Goal: Task Accomplishment & Management: Use online tool/utility

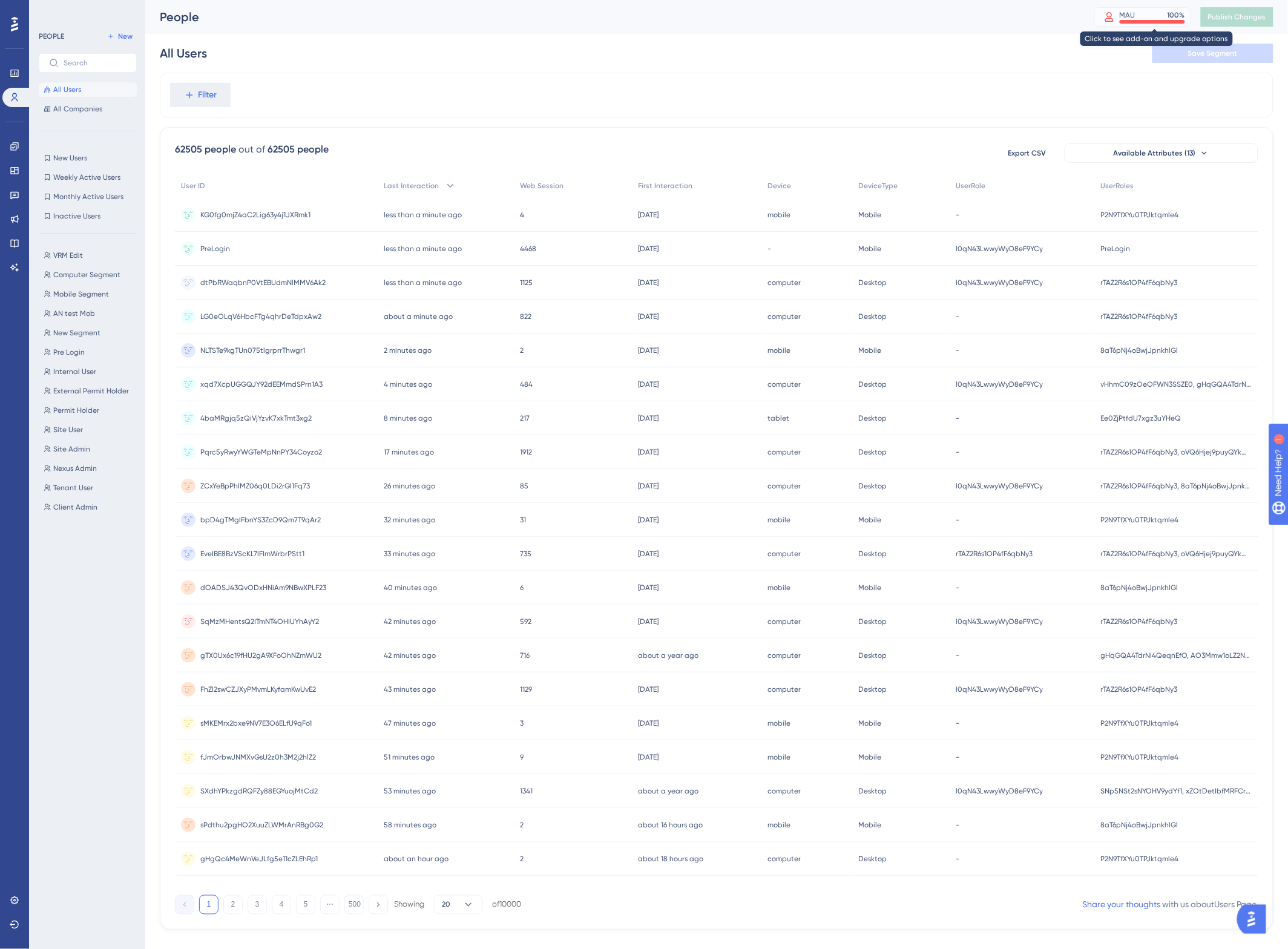
click at [1160, 20] on div at bounding box center [1152, 22] width 65 height 4
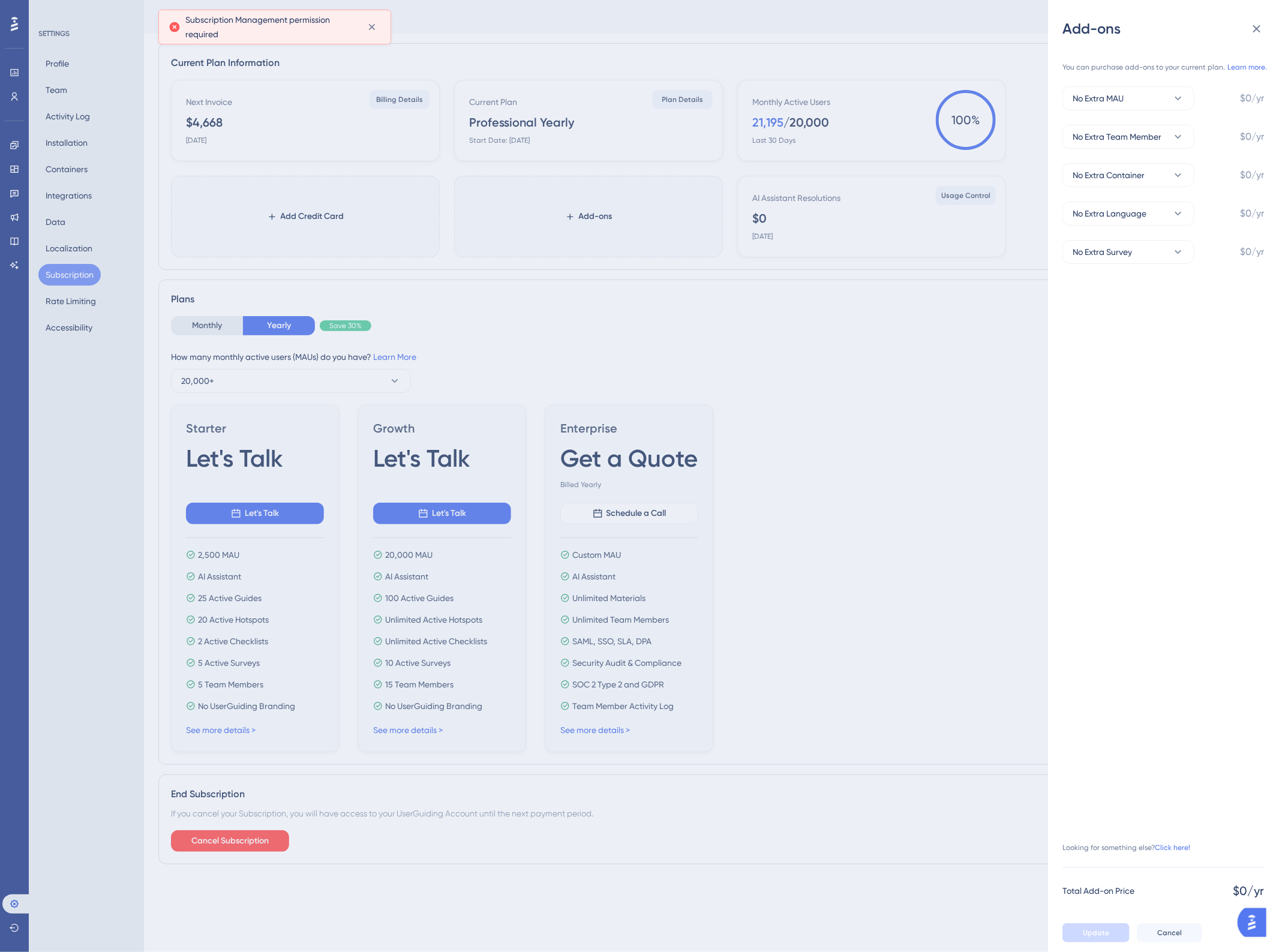
click at [381, 30] on div "Subscription Management permission required" at bounding box center [275, 26] width 233 height 35
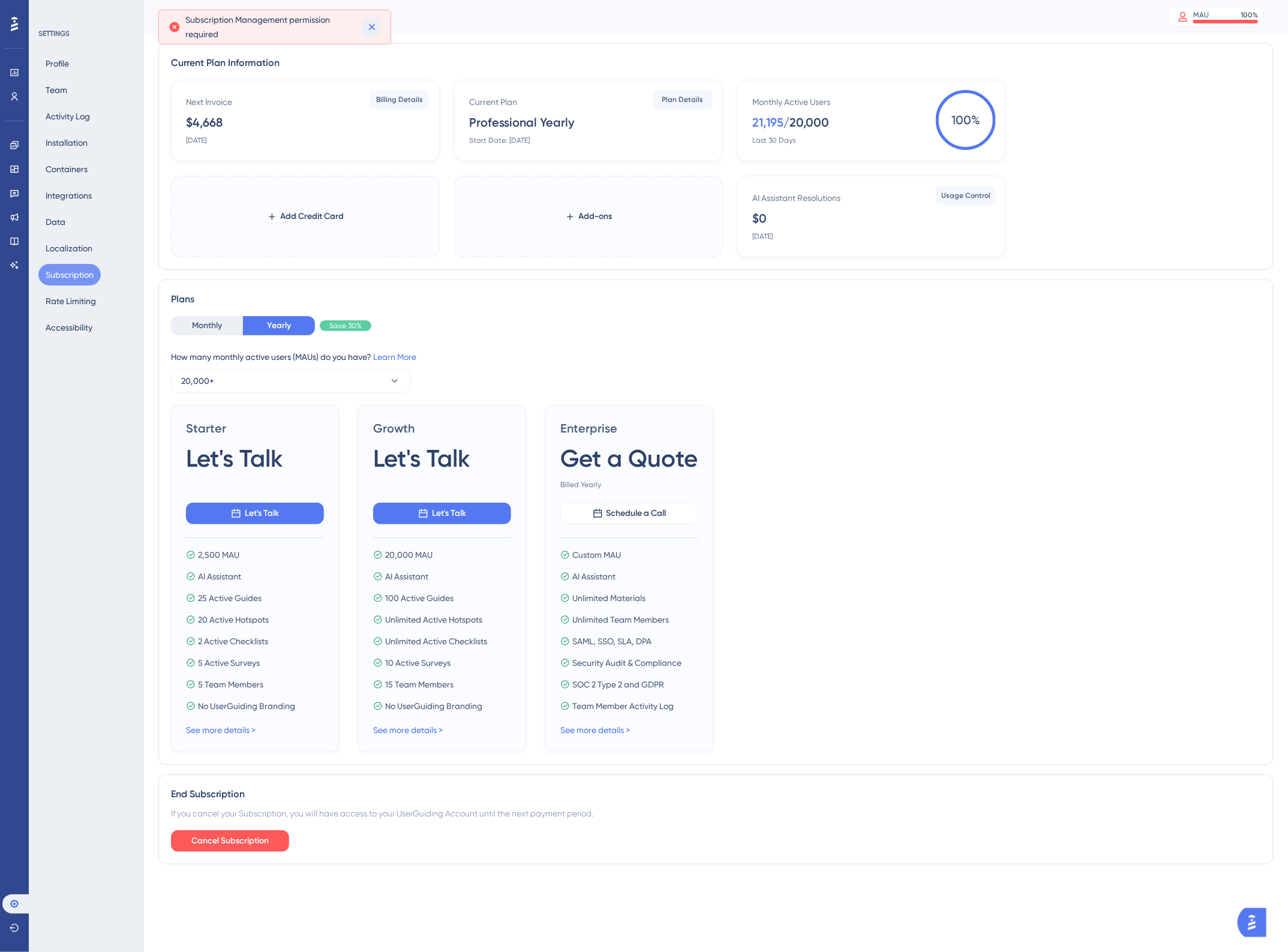
click at [373, 27] on icon at bounding box center [371, 26] width 12 height 12
click at [60, 65] on button "Profile" at bounding box center [57, 64] width 38 height 21
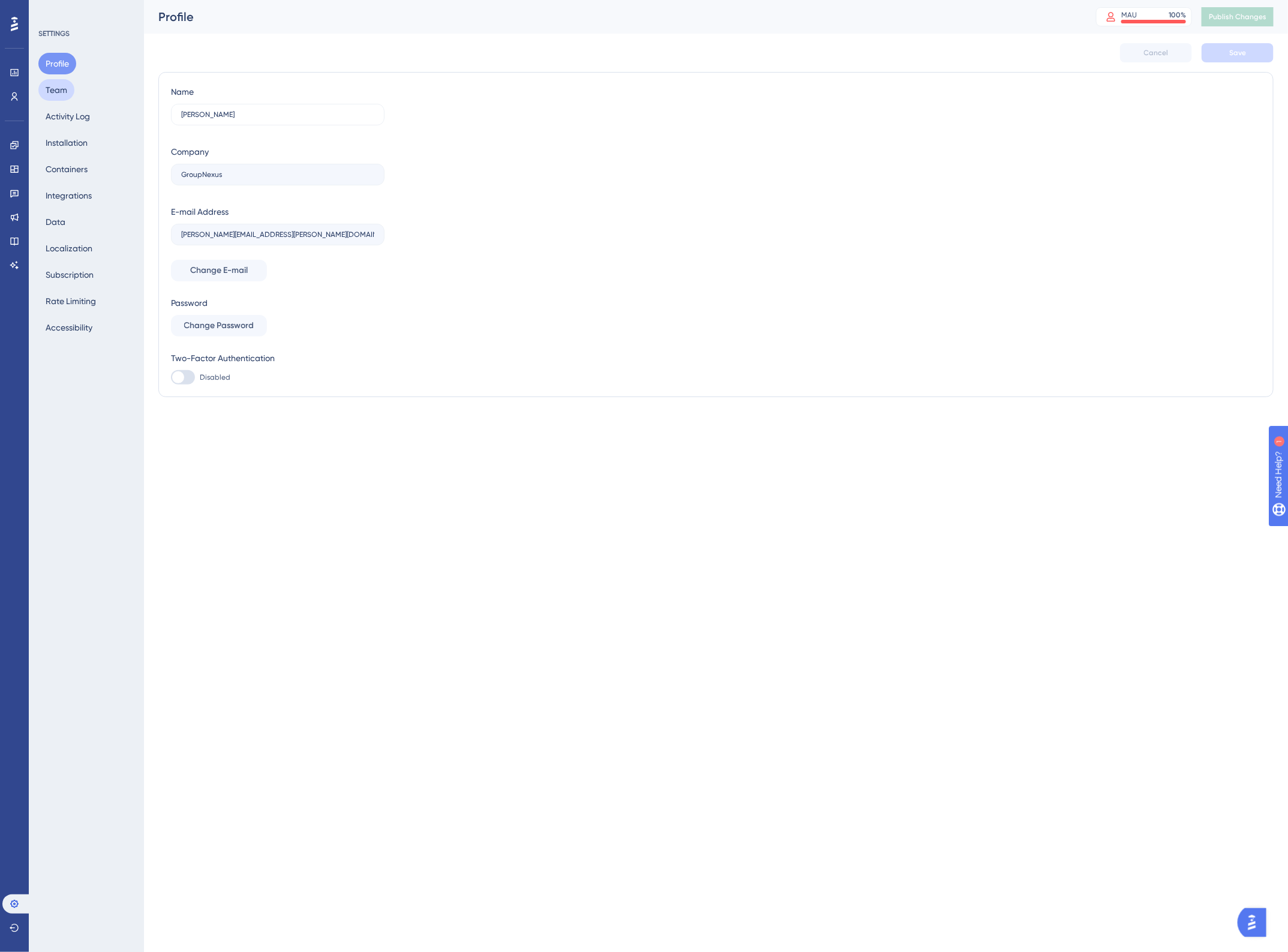
click at [61, 99] on button "Team" at bounding box center [56, 90] width 36 height 21
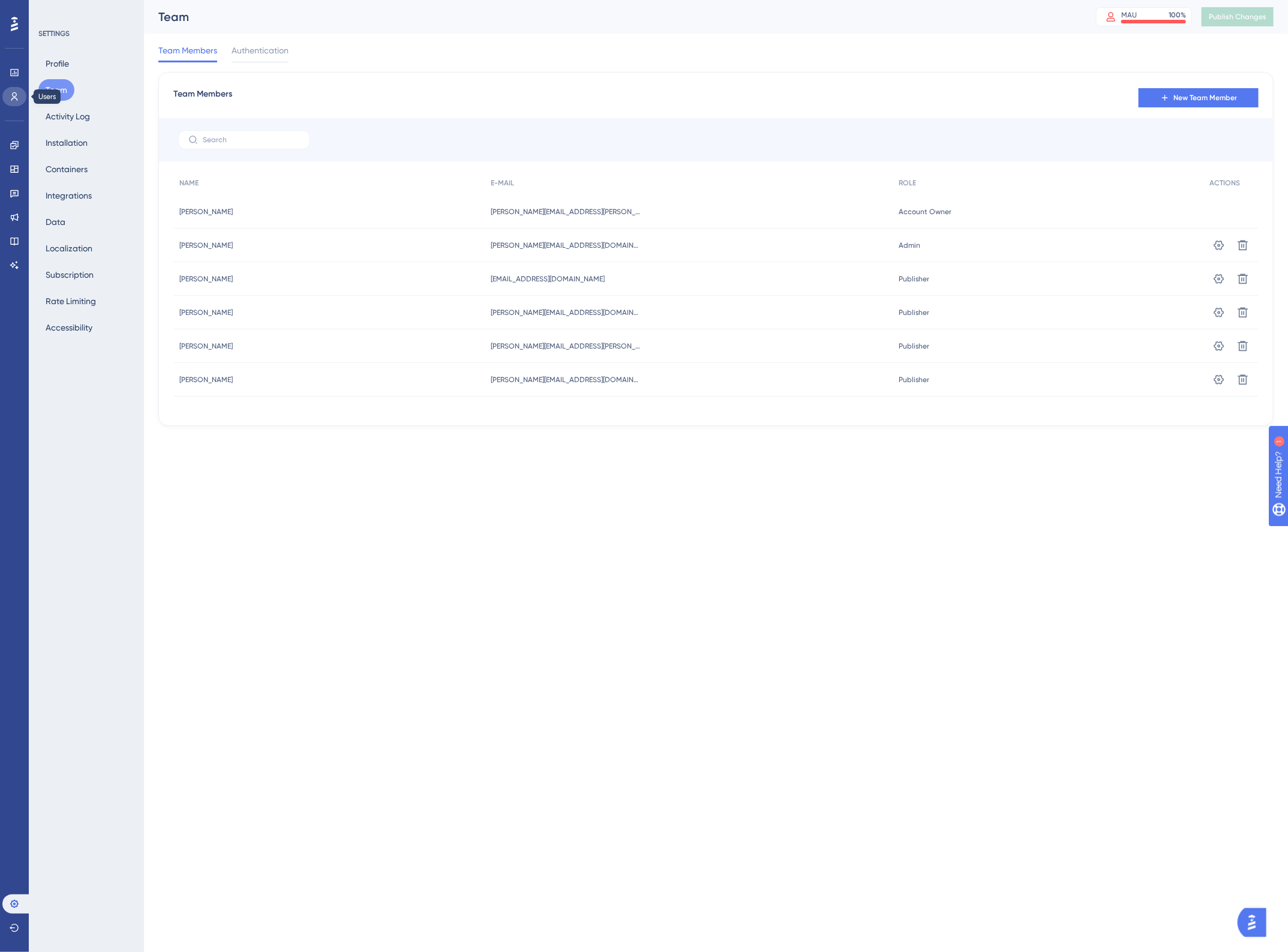
click at [19, 93] on link at bounding box center [14, 96] width 24 height 19
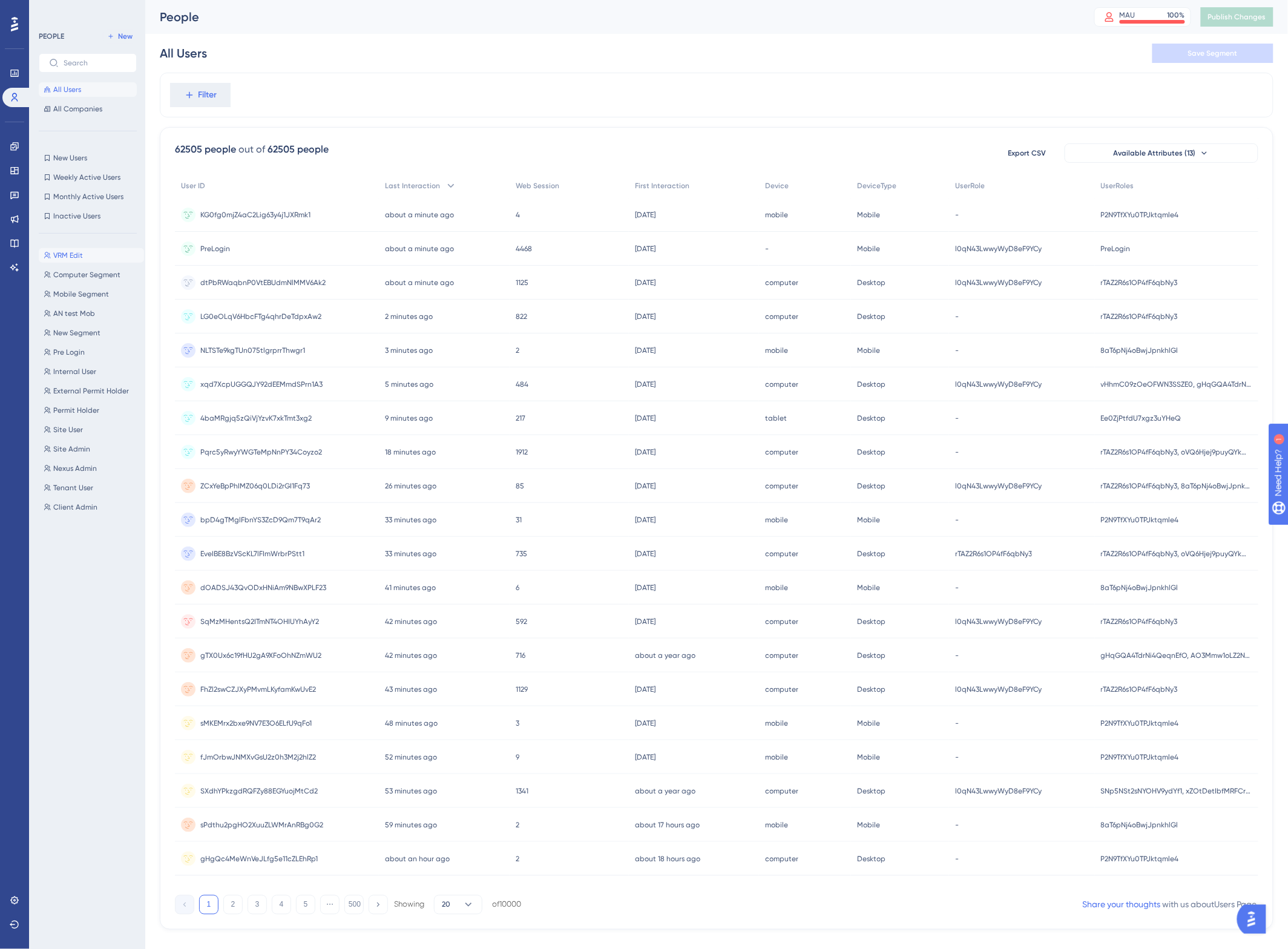
click at [73, 255] on span "VRM Edit" at bounding box center [68, 255] width 30 height 10
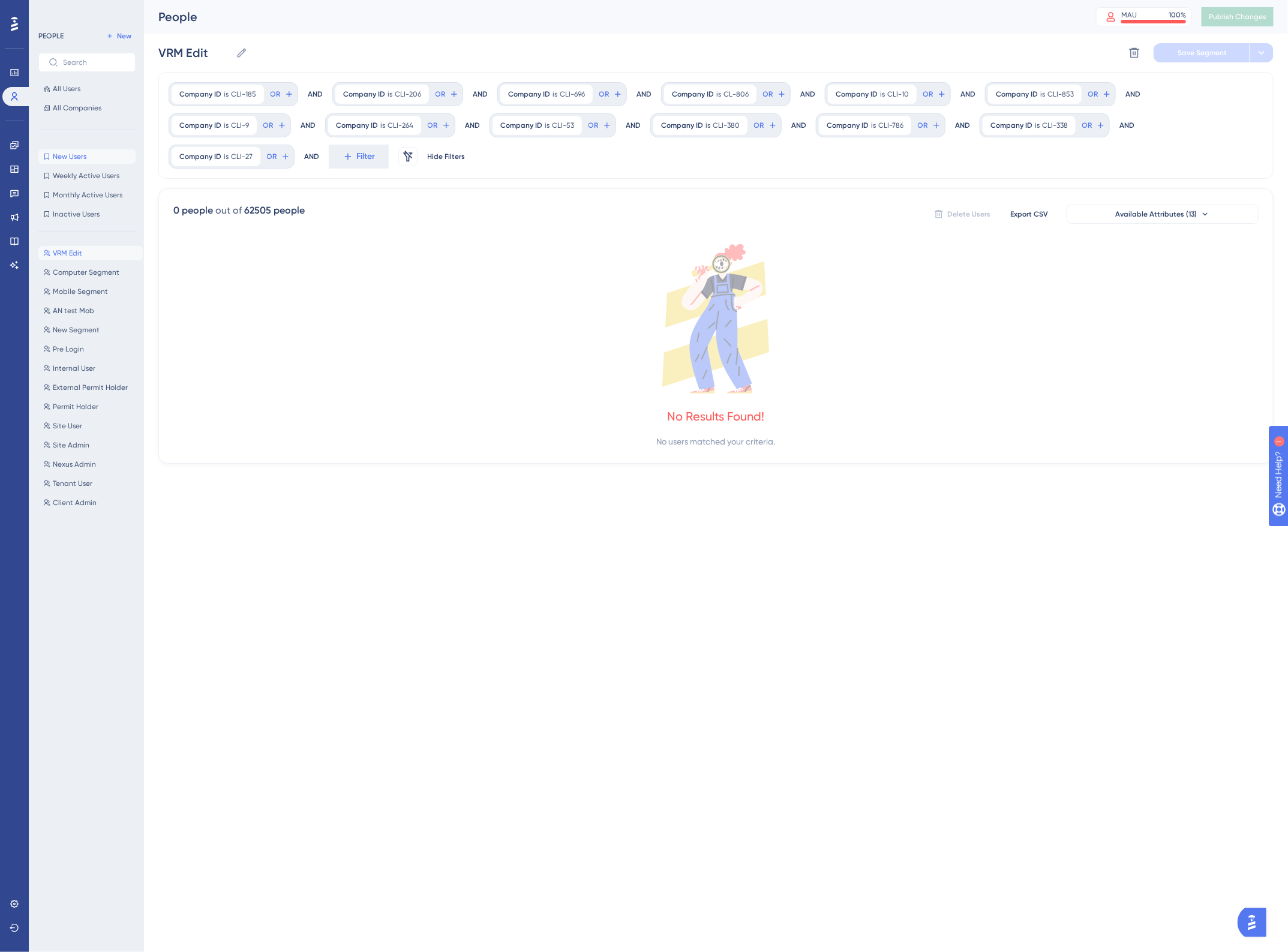
click at [68, 156] on span "New Users" at bounding box center [69, 156] width 33 height 9
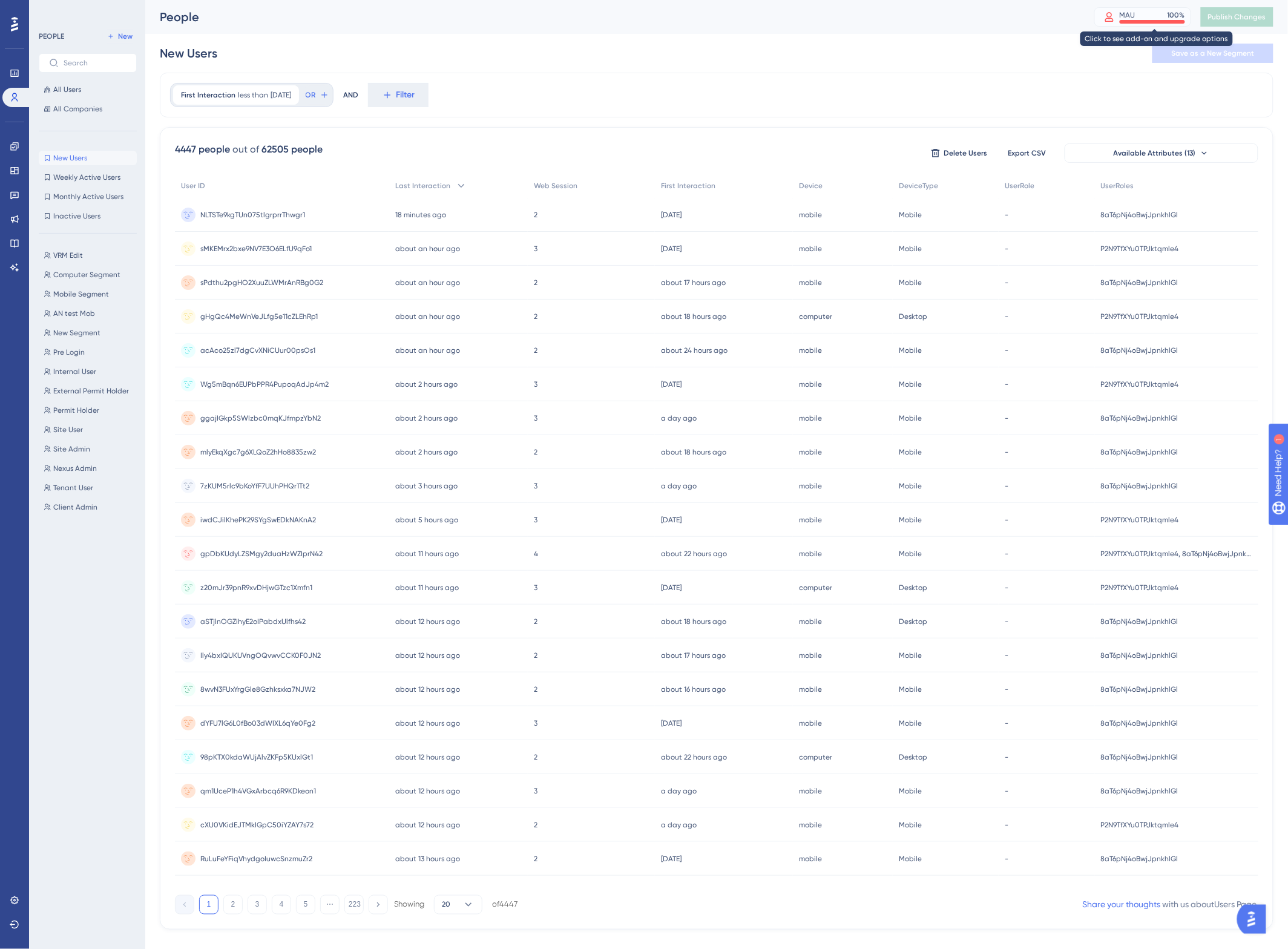
click at [1136, 16] on div "MAU" at bounding box center [1127, 15] width 16 height 10
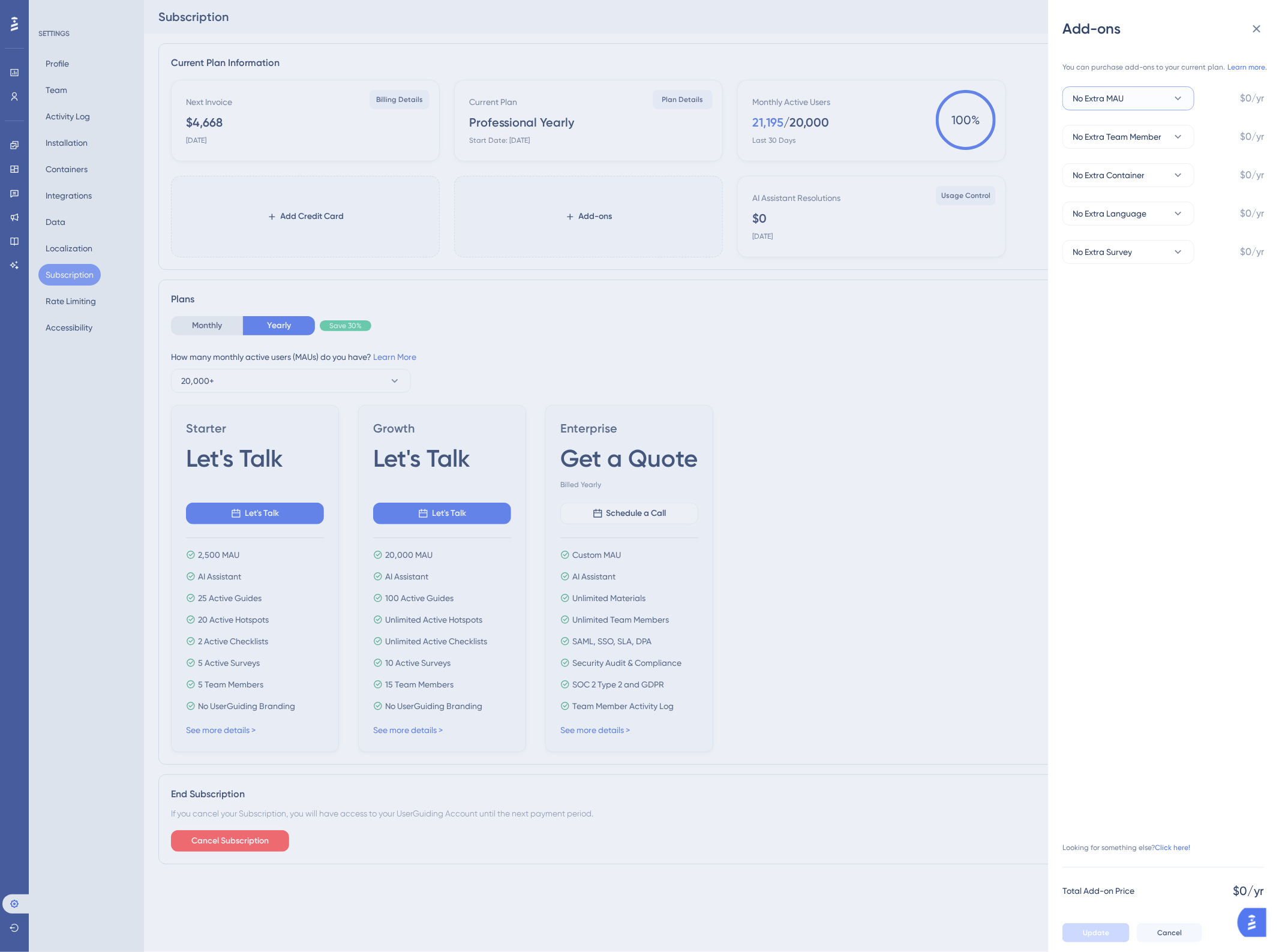
click at [1128, 94] on button "No Extra MAU" at bounding box center [1129, 98] width 132 height 24
click at [1115, 183] on span "+2,500 MAU" at bounding box center [1102, 183] width 46 height 14
click at [1114, 101] on span "+2,500 MAU" at bounding box center [1095, 98] width 46 height 14
click at [1095, 213] on span "+5,000 MAU" at bounding box center [1103, 207] width 47 height 14
click at [1260, 25] on icon at bounding box center [1257, 28] width 14 height 14
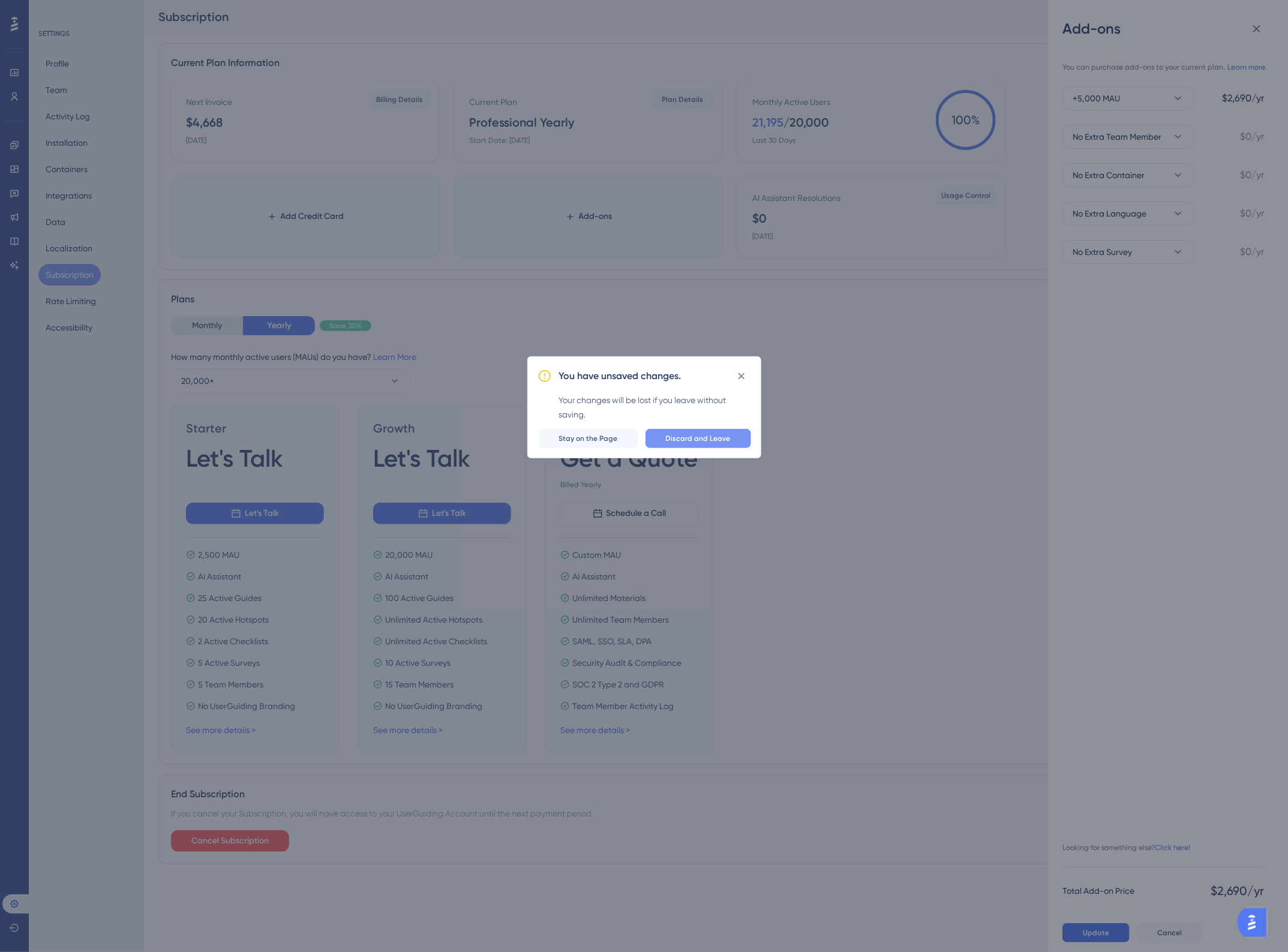
click at [687, 434] on span "Discard and Leave" at bounding box center [698, 438] width 65 height 9
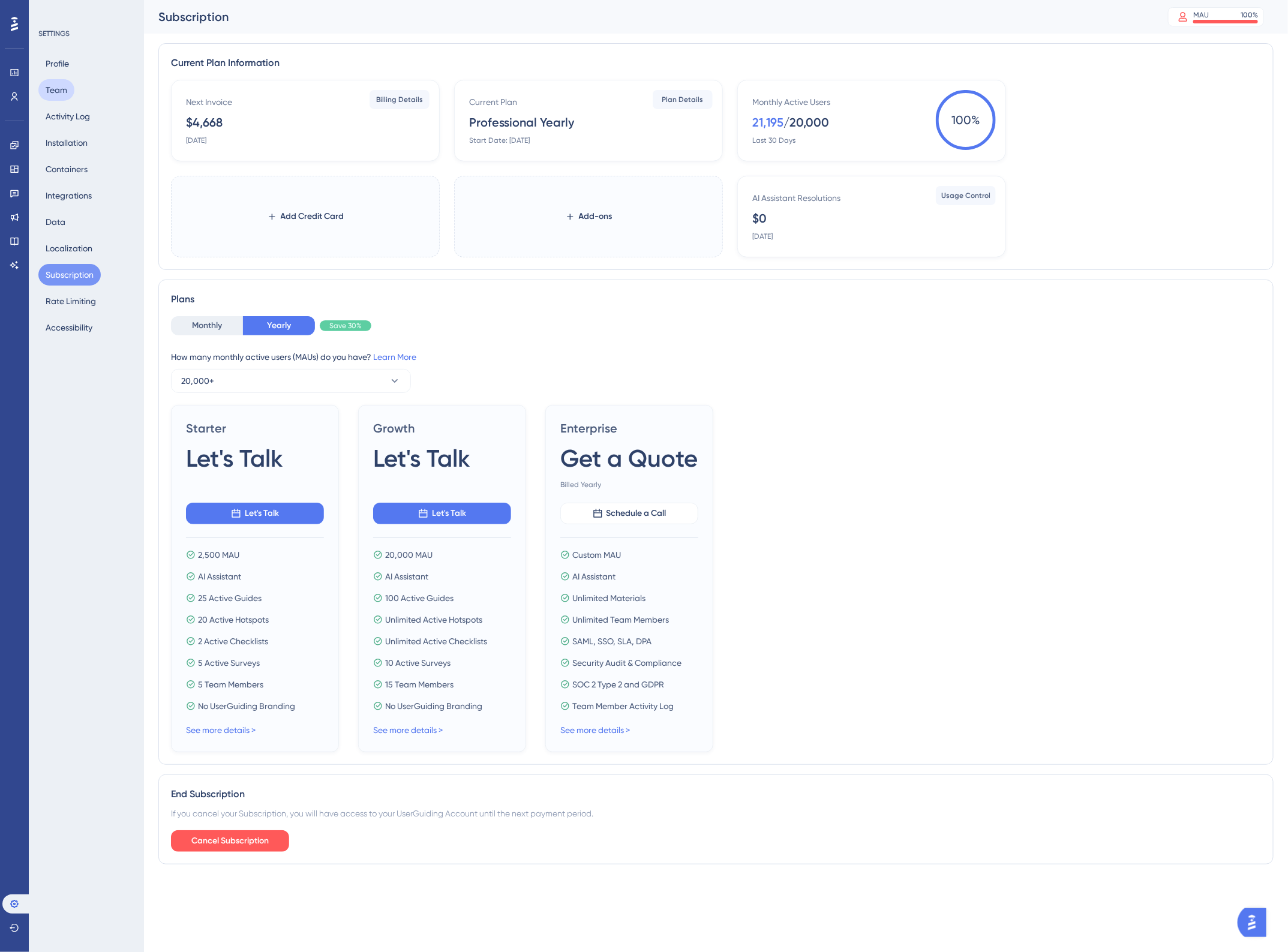
drag, startPoint x: 52, startPoint y: 90, endPoint x: 70, endPoint y: 101, distance: 21.1
click at [52, 90] on button "Team" at bounding box center [56, 90] width 36 height 21
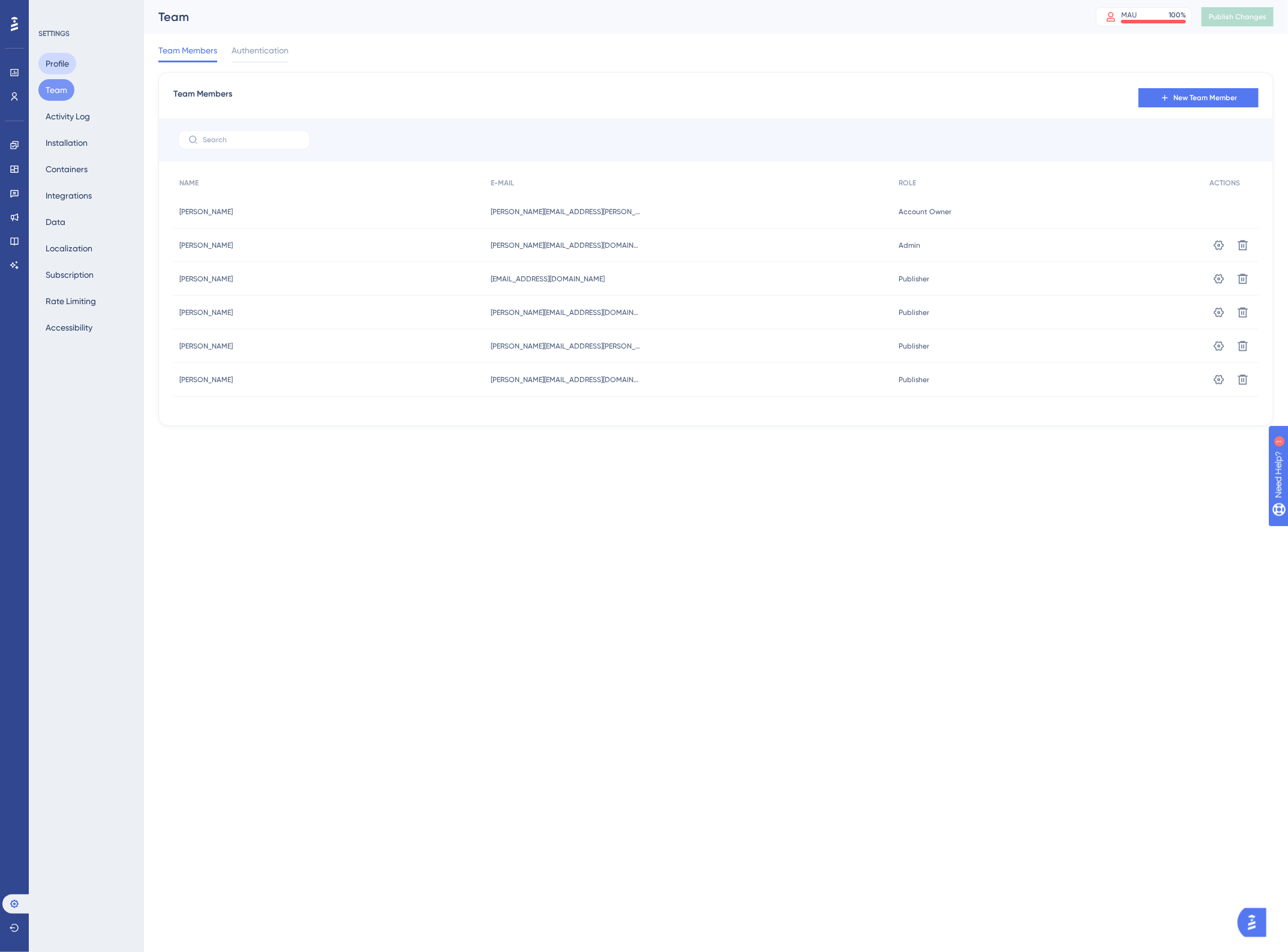
click at [64, 60] on button "Profile" at bounding box center [57, 64] width 38 height 21
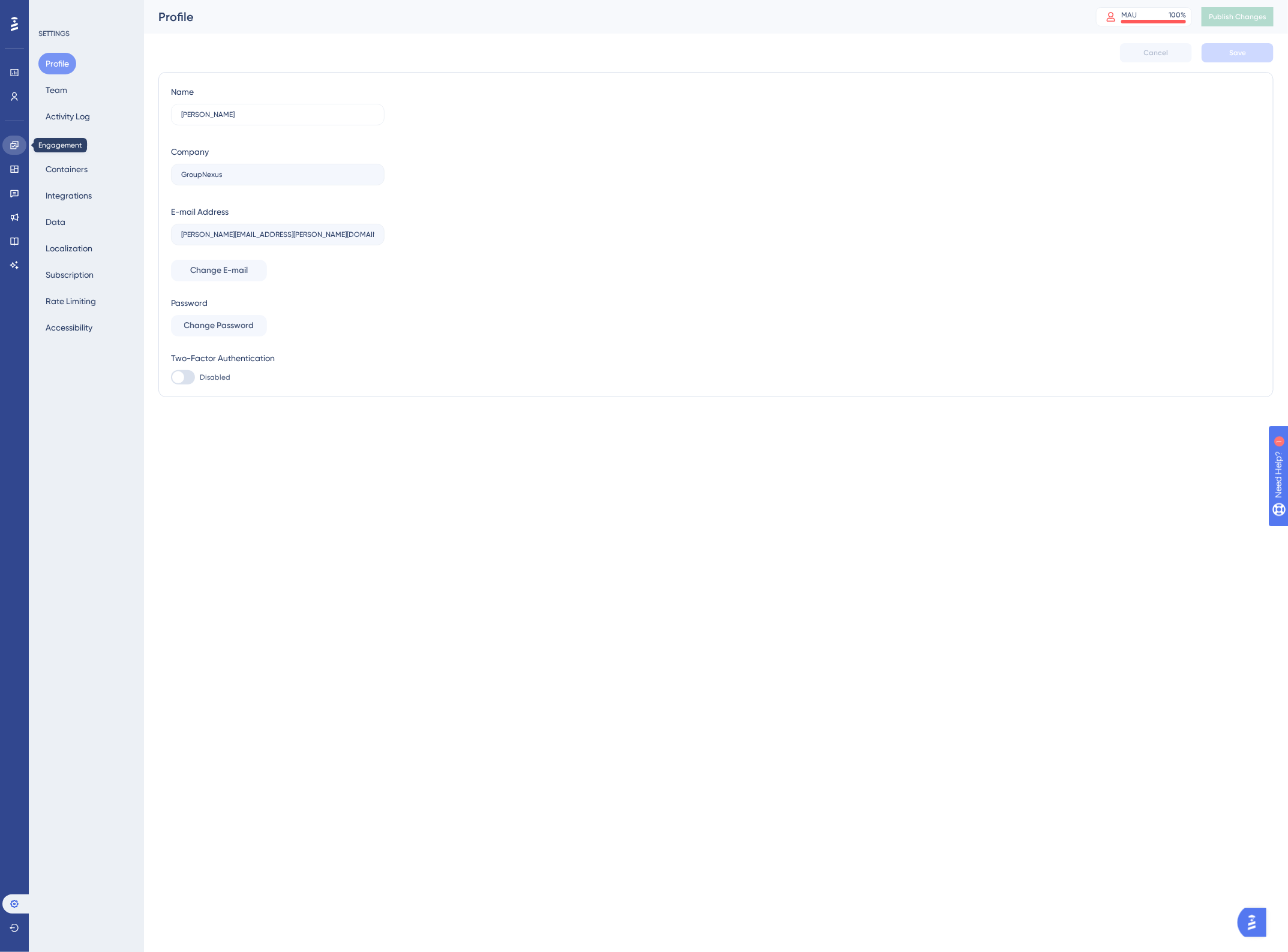
click at [15, 140] on icon at bounding box center [14, 145] width 9 height 9
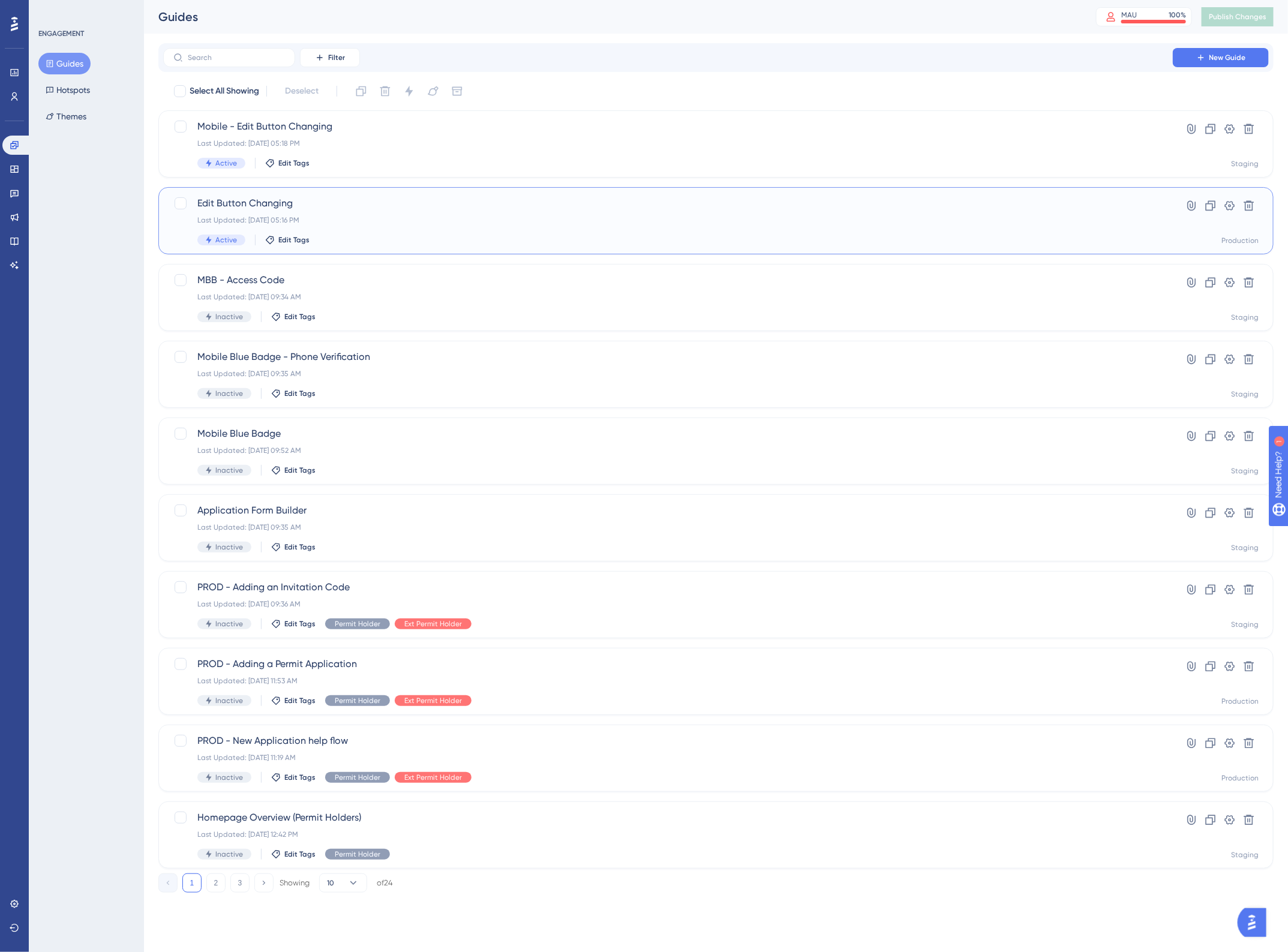
click at [352, 218] on div "Last Updated: Aug 20 2025, 05:16 PM" at bounding box center [668, 220] width 941 height 9
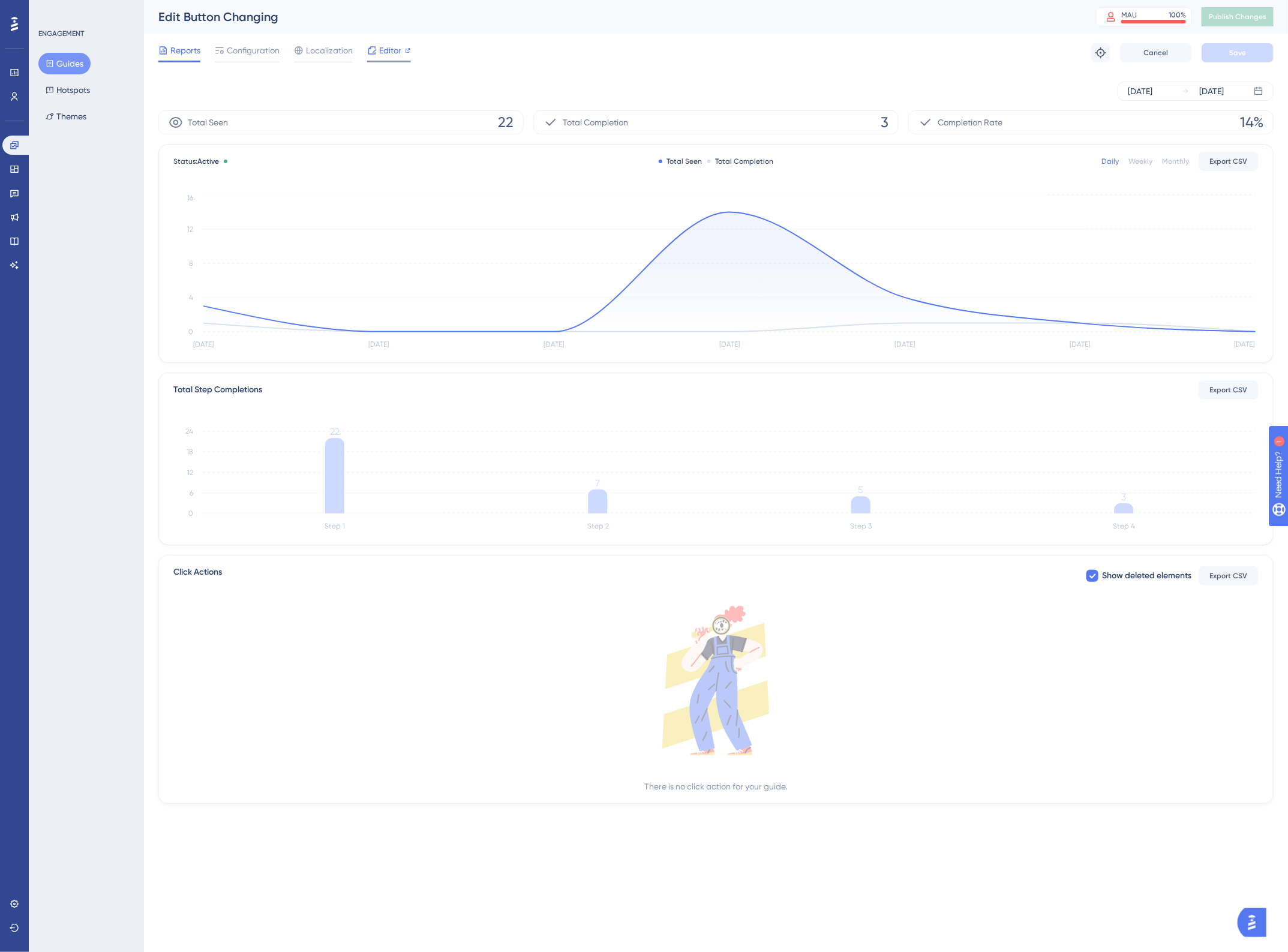
click at [369, 55] on div at bounding box center [371, 50] width 9 height 14
click at [264, 51] on span "Configuration" at bounding box center [253, 50] width 53 height 14
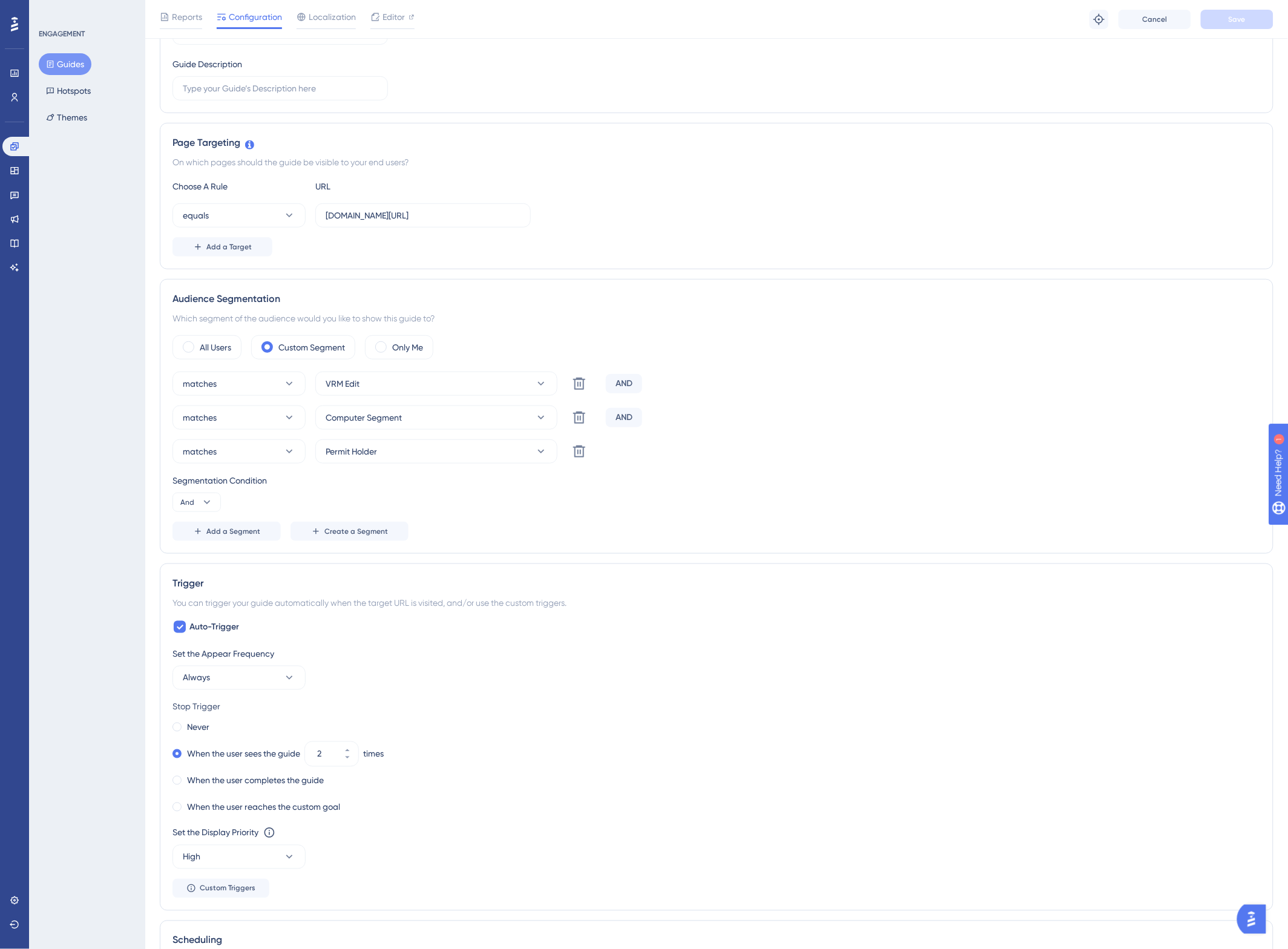
scroll to position [189, 0]
click at [413, 215] on input "nexusplatform.co.uk/user/home" at bounding box center [423, 217] width 195 height 13
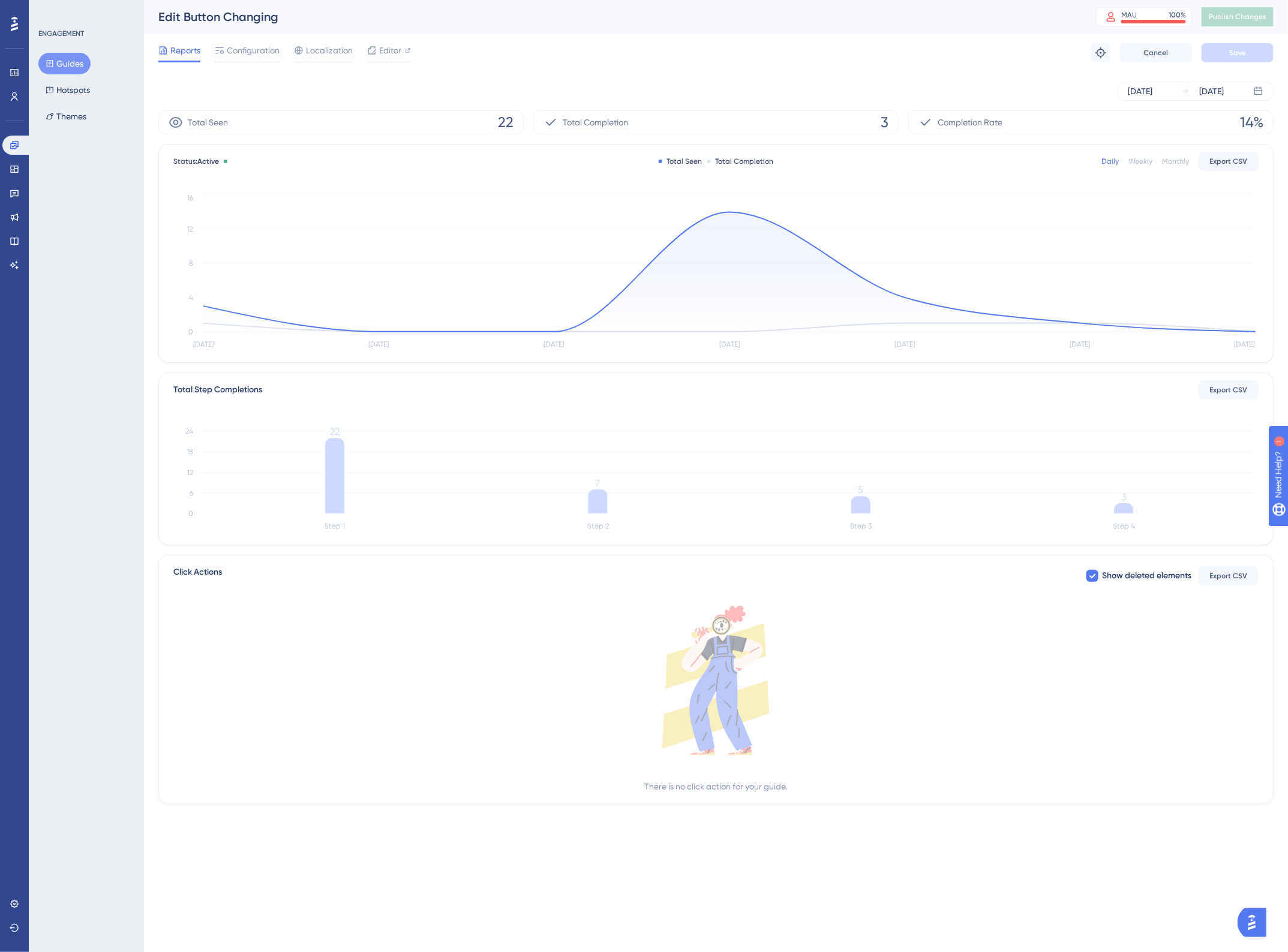
click at [77, 63] on button "Guides" at bounding box center [64, 64] width 52 height 21
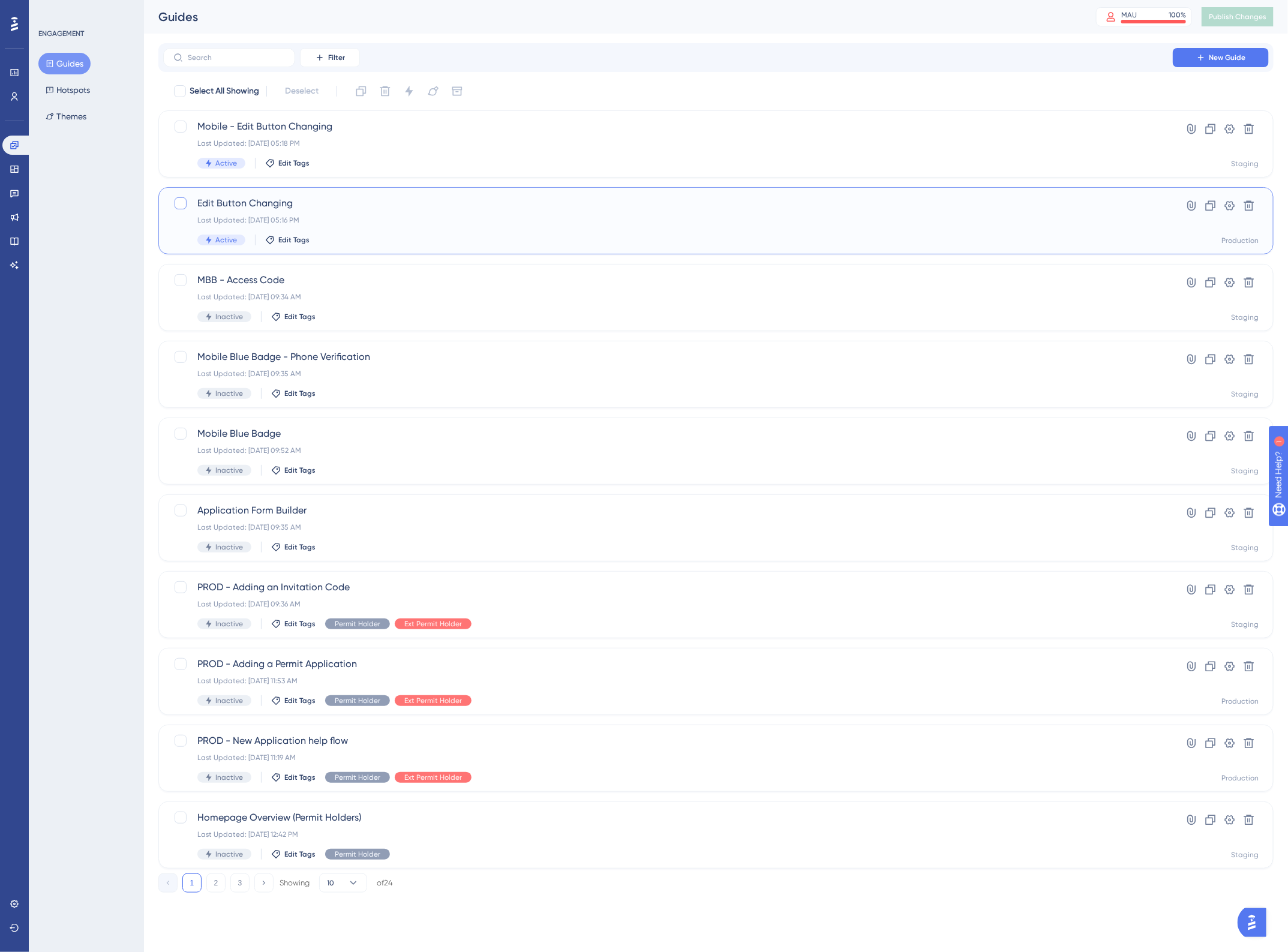
click at [177, 201] on div at bounding box center [180, 203] width 12 height 12
checkbox input "true"
click at [364, 93] on icon at bounding box center [361, 91] width 10 height 10
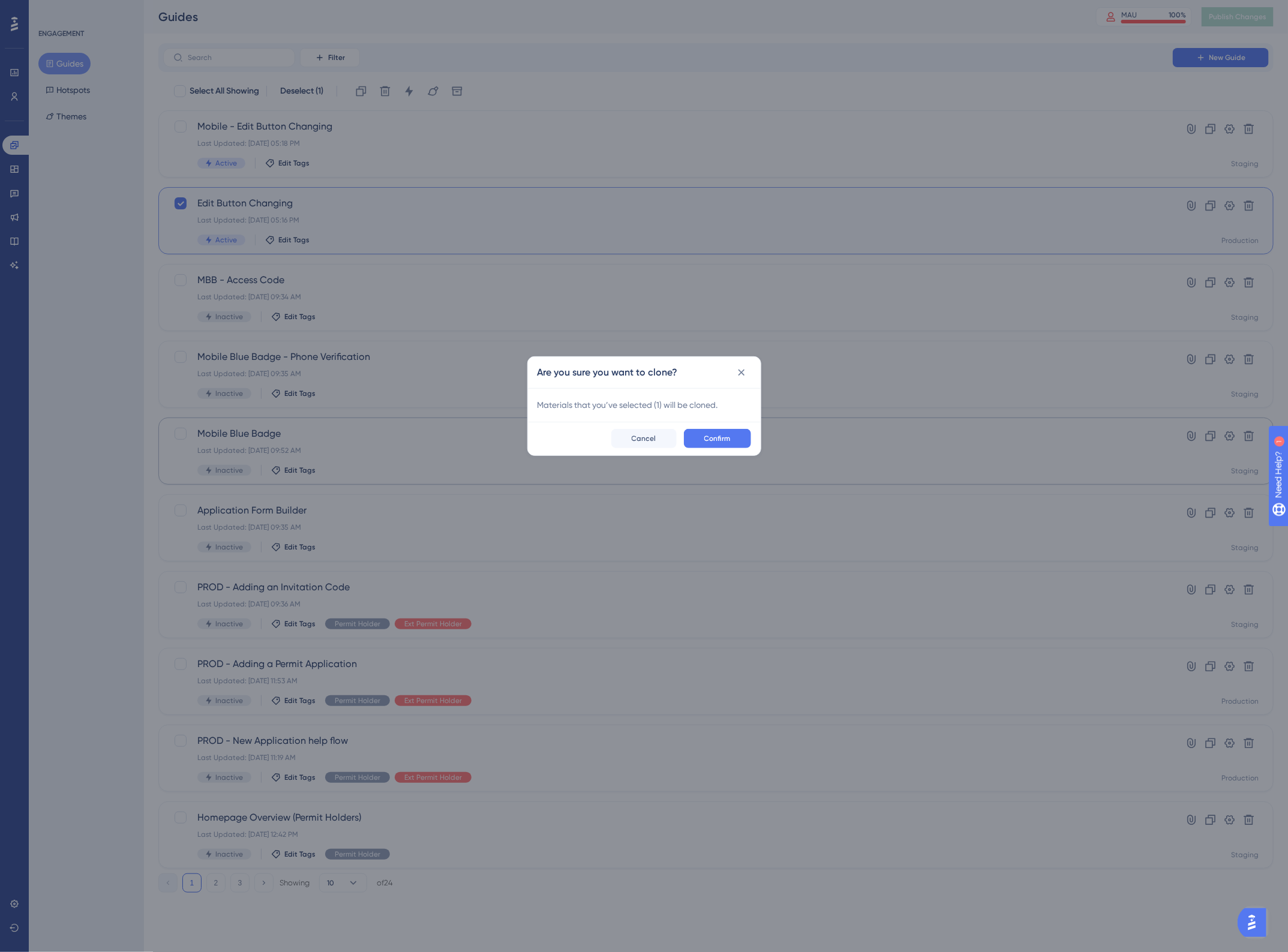
click at [739, 436] on button "Confirm" at bounding box center [717, 438] width 67 height 19
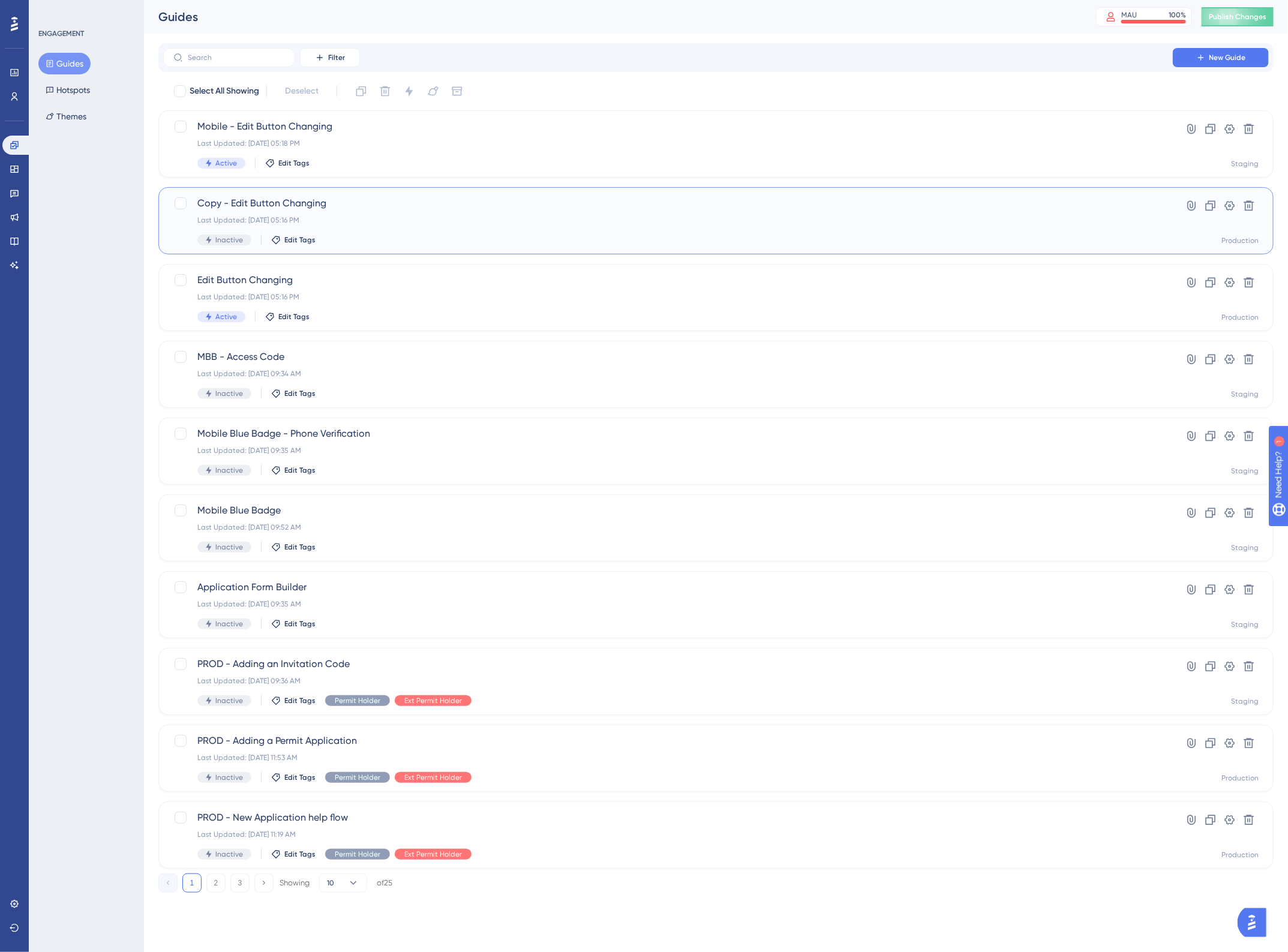
click at [376, 223] on div "Last Updated: Aug 20 2025, 05:16 PM" at bounding box center [668, 220] width 941 height 9
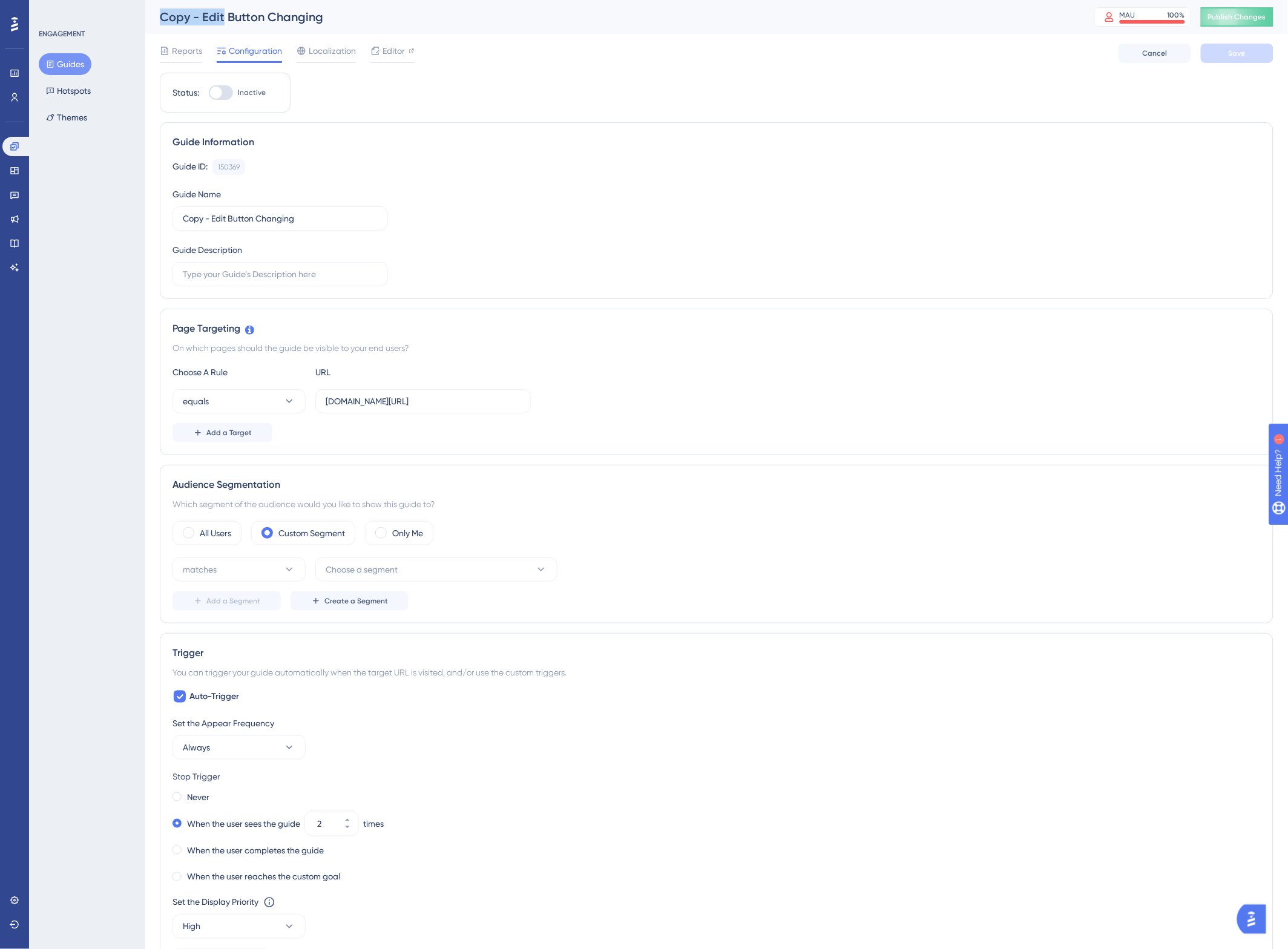
drag, startPoint x: 222, startPoint y: 16, endPoint x: 159, endPoint y: 11, distance: 63.2
click at [159, 11] on div "Copy - Edit Button Changing MAU 100 % Click to see add-on and upgrade options P…" at bounding box center [716, 17] width 1143 height 34
click at [191, 228] on label "Copy - Edit Button Changing" at bounding box center [280, 219] width 215 height 24
click at [191, 225] on input "Copy - Edit Button Changing" at bounding box center [280, 219] width 195 height 13
drag, startPoint x: 210, startPoint y: 222, endPoint x: 140, endPoint y: 212, distance: 70.7
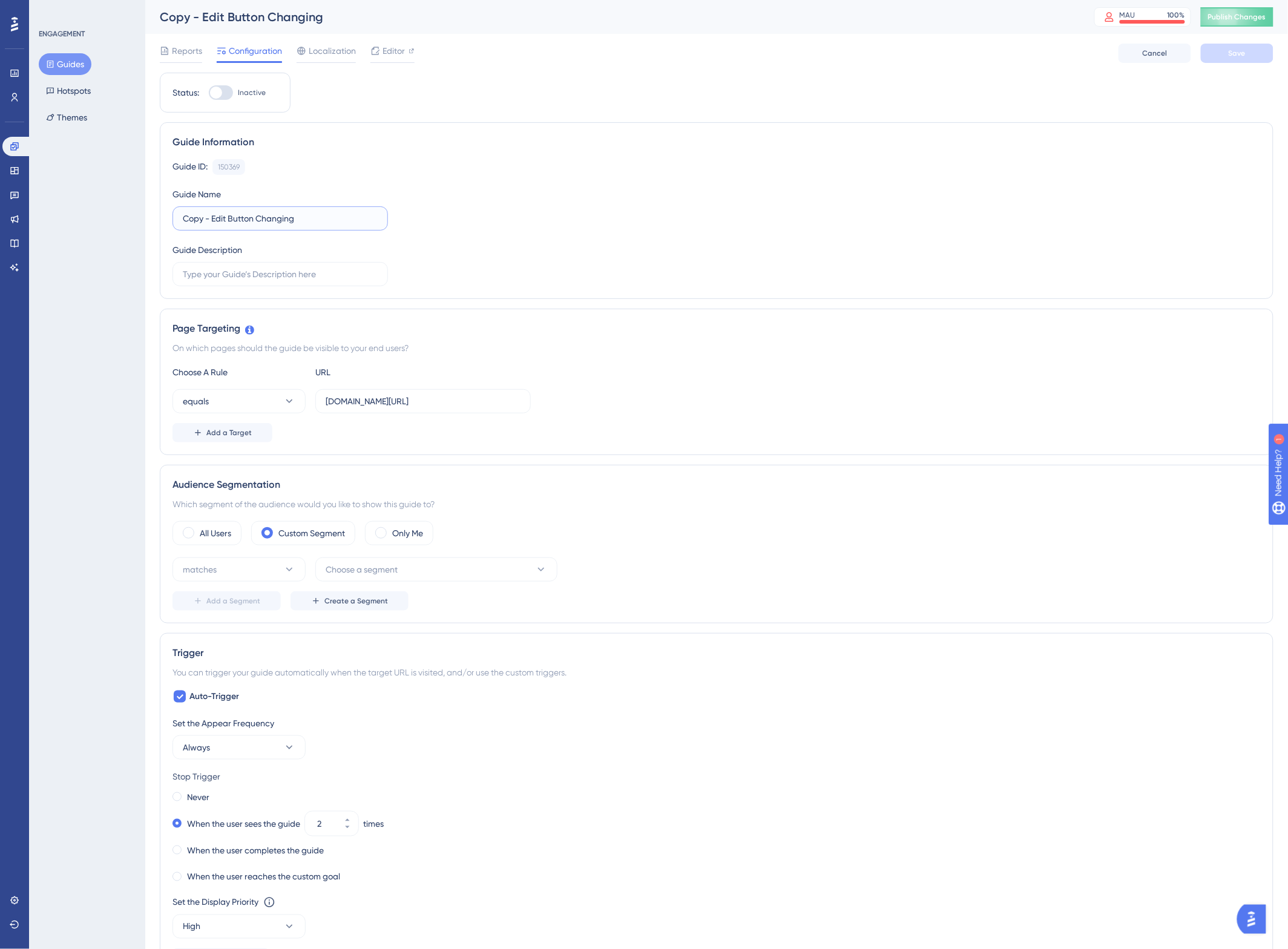
click at [145, 212] on div "Performance Users Engagement Widgets Feedback Product Updates Knowledge Base AI…" at bounding box center [716, 687] width 1143 height 1374
type input "Test Edit Button Changing"
click at [370, 407] on input "nexusplatform.co.uk/user/home" at bounding box center [423, 401] width 195 height 13
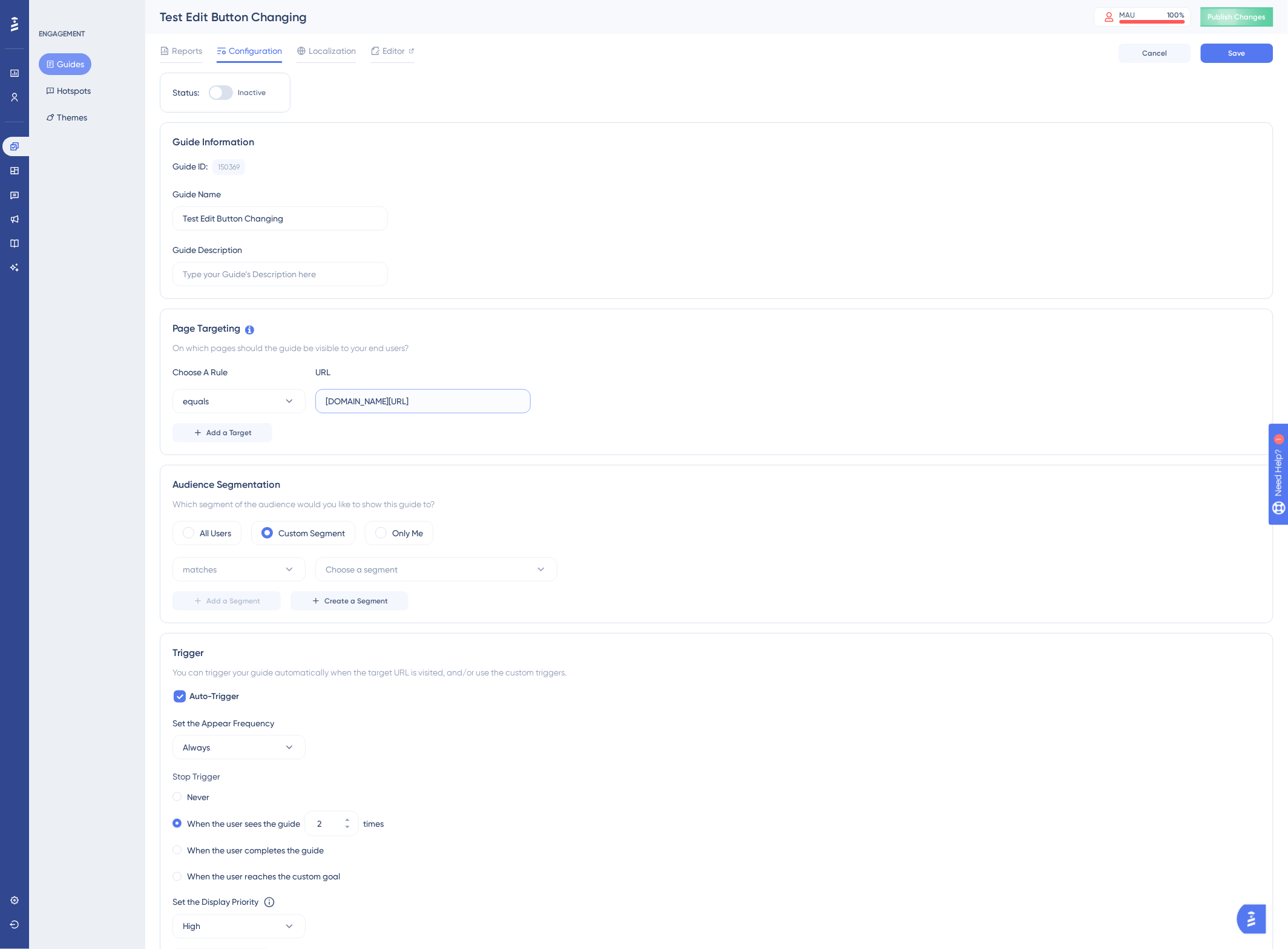
paste input "https://gn.stg.nexusplatform.co.uk/user/home?__ug__=147417"
type input "https://gn.stg.nexusplatform.co.uk/user/home?__ug__=147417"
click at [624, 443] on div "Add a Target" at bounding box center [716, 433] width 1088 height 19
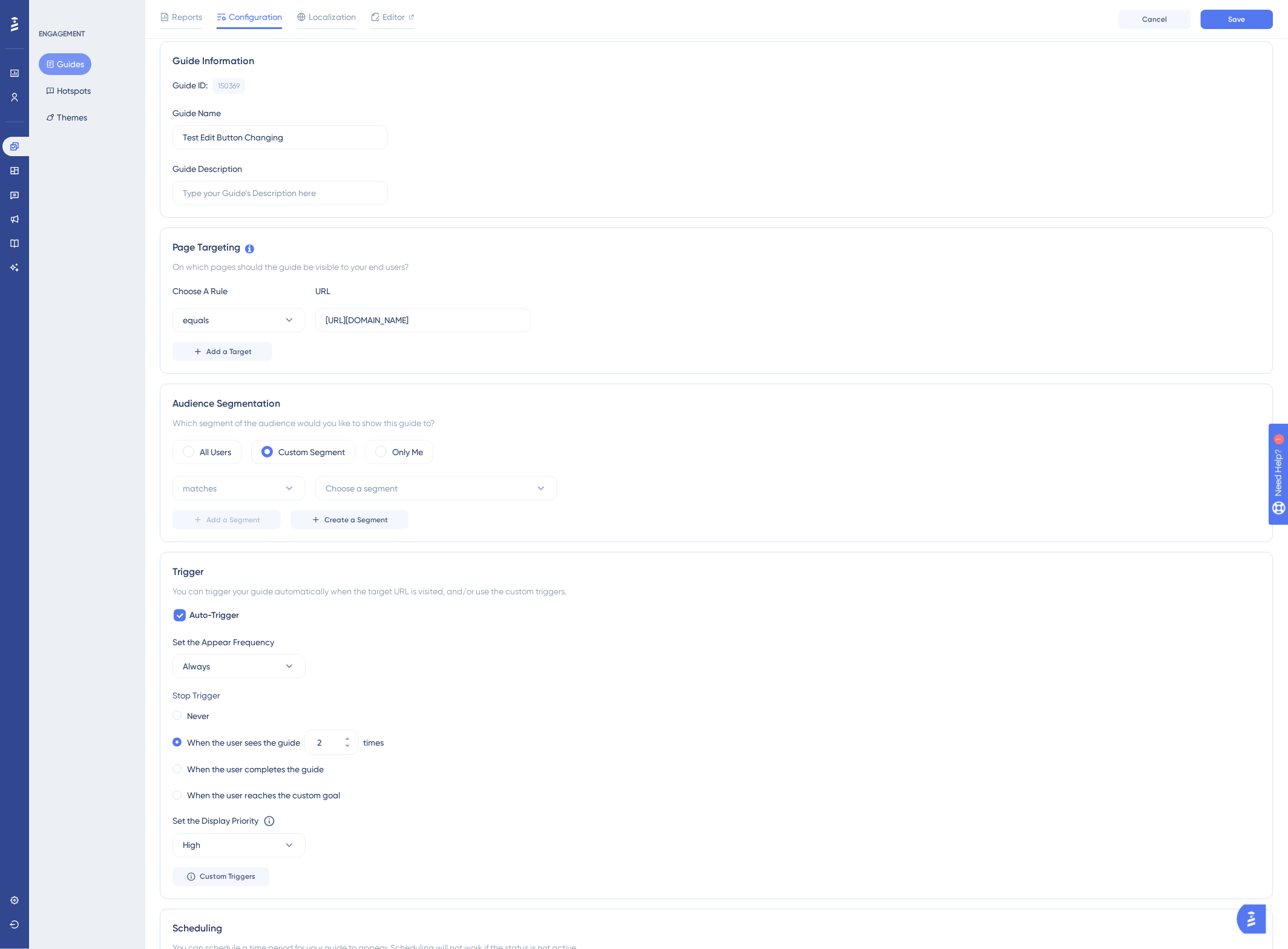
scroll to position [76, 0]
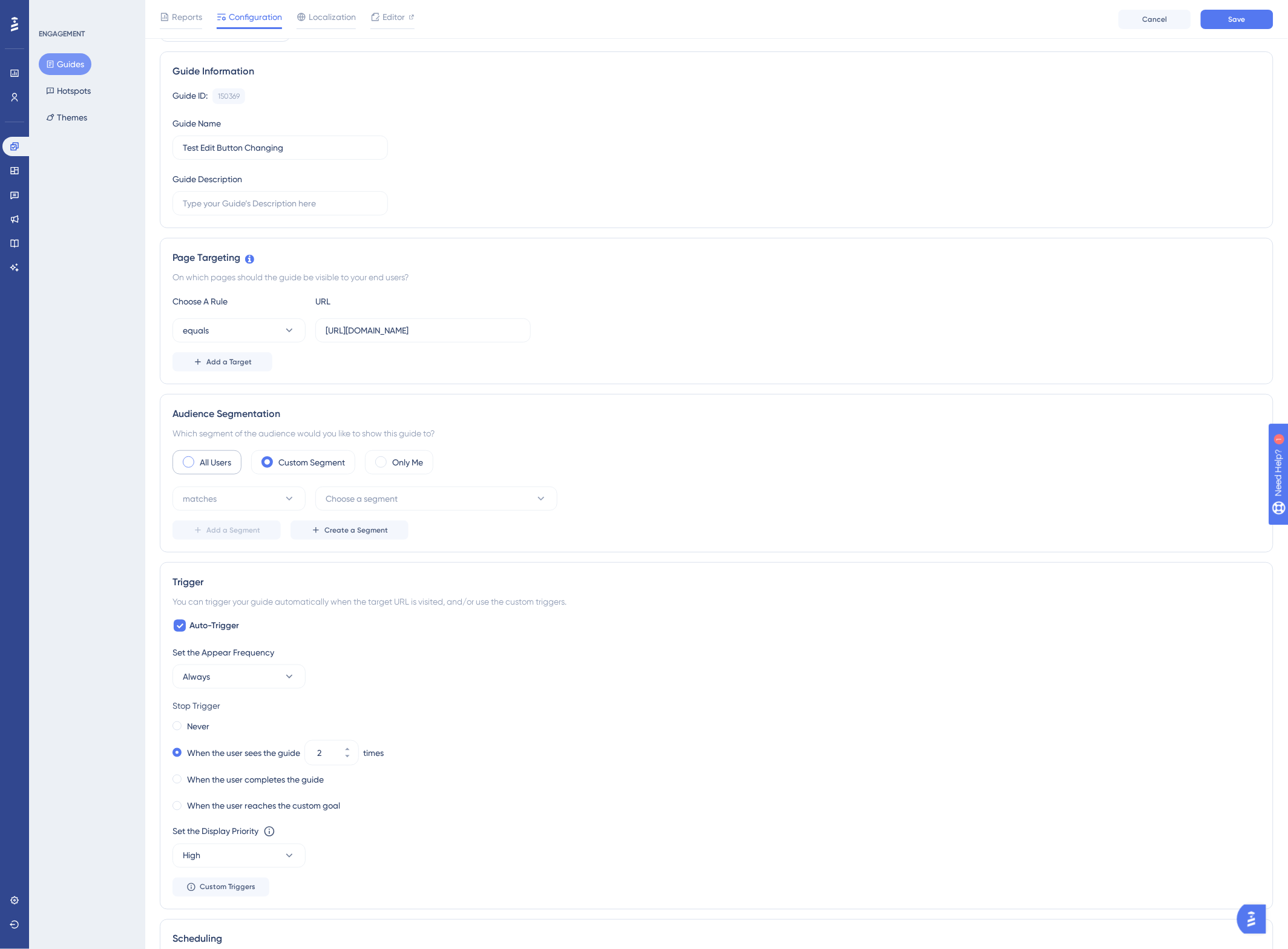
click at [186, 471] on div "All Users" at bounding box center [207, 462] width 69 height 24
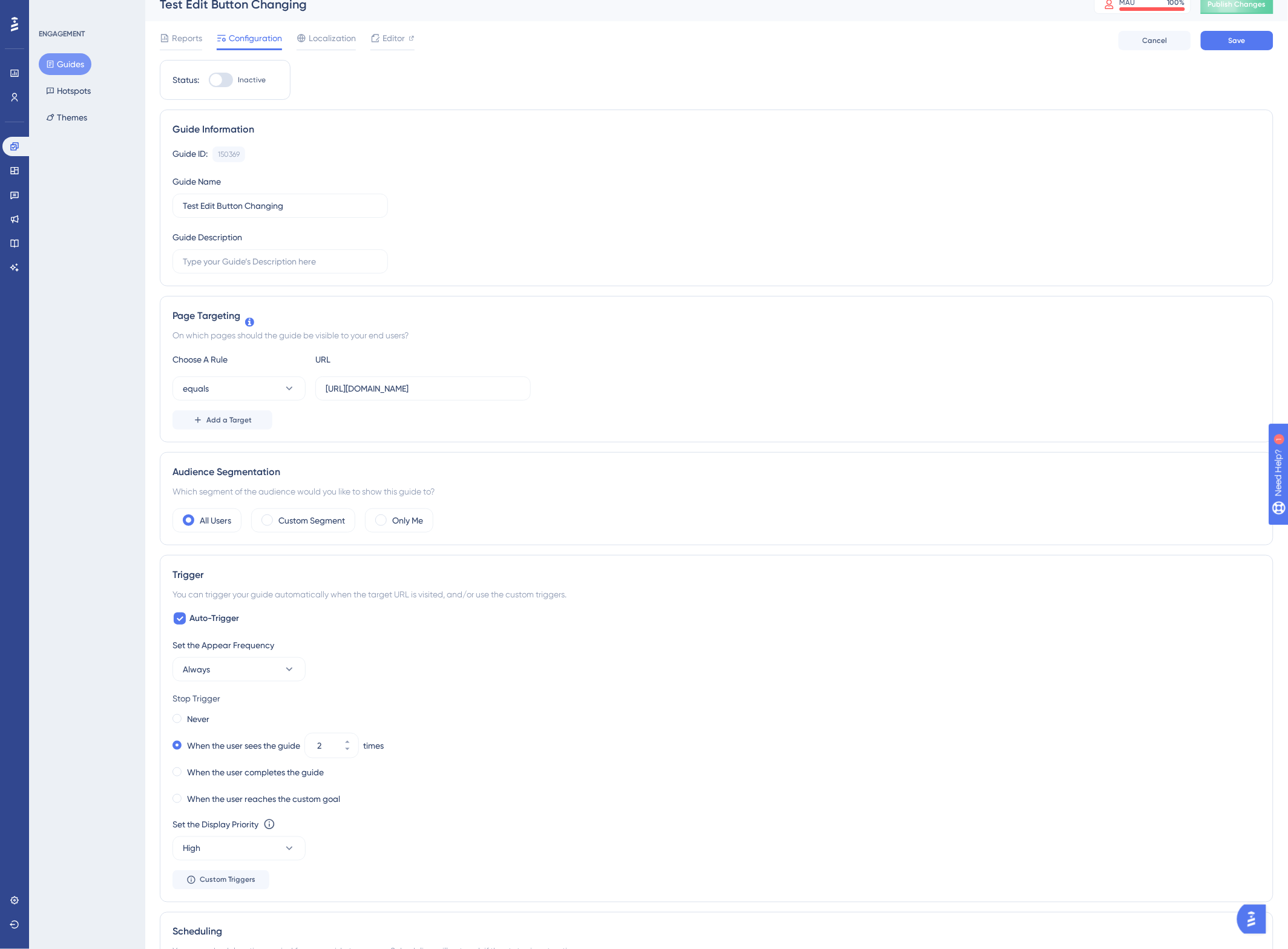
scroll to position [7, 0]
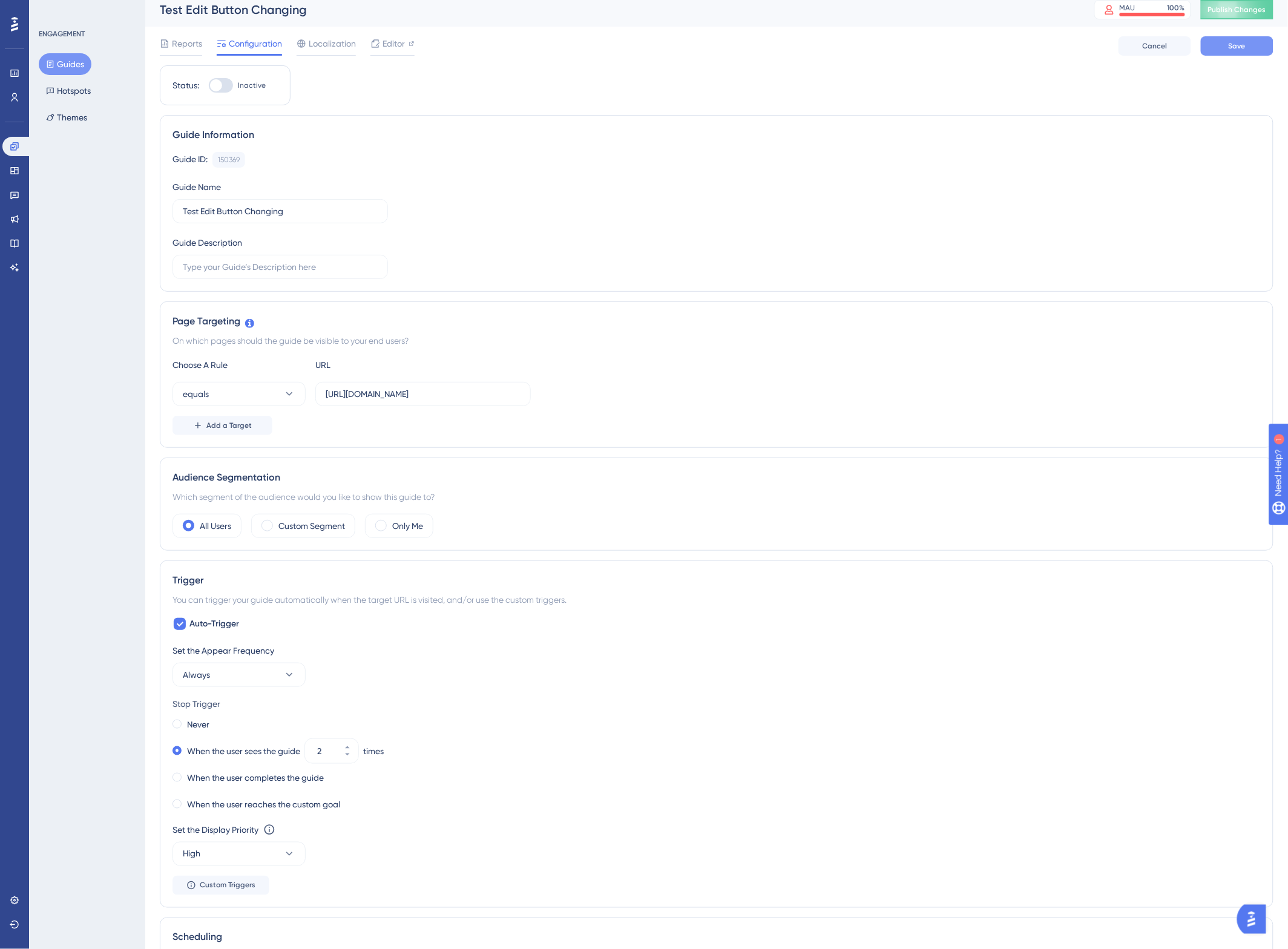
click at [1232, 53] on button "Save" at bounding box center [1237, 46] width 72 height 19
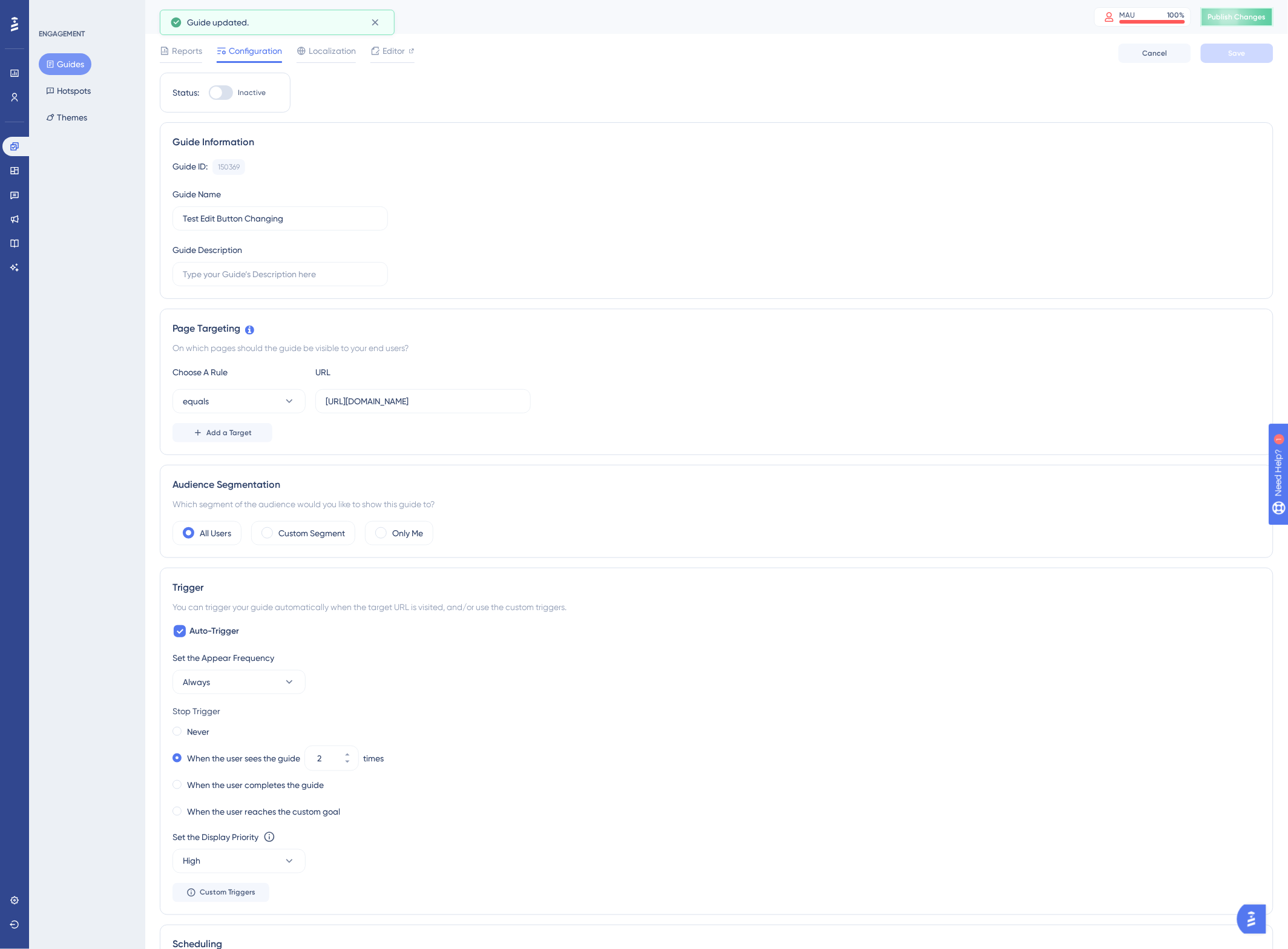
click at [1239, 19] on button "Publish Changes" at bounding box center [1237, 17] width 72 height 19
click at [396, 49] on span "Editor" at bounding box center [393, 51] width 22 height 15
click at [76, 67] on button "Guides" at bounding box center [65, 64] width 53 height 22
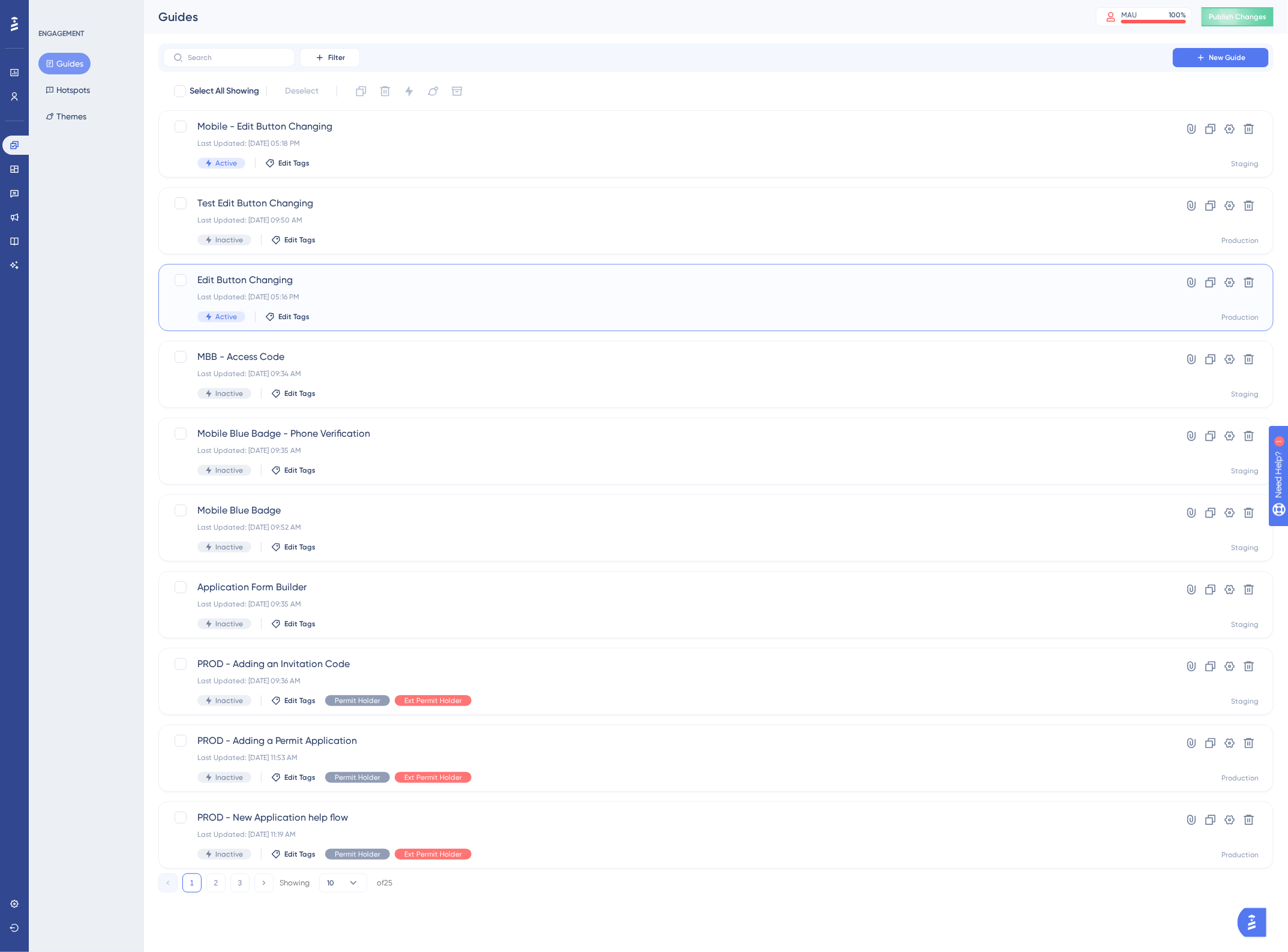
click at [399, 295] on div "Last Updated: Aug 20 2025, 05:16 PM" at bounding box center [668, 297] width 941 height 9
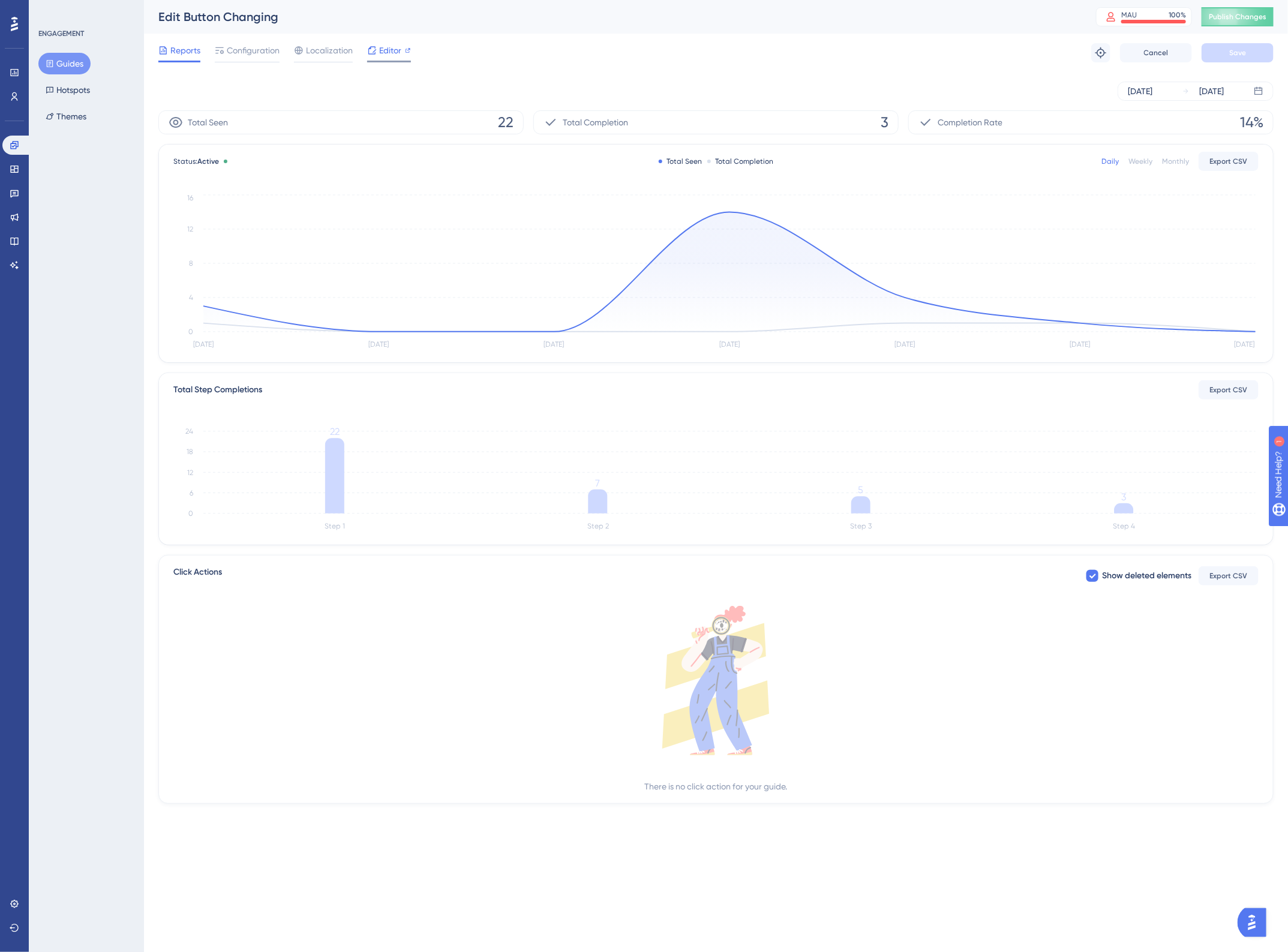
click at [380, 60] on div at bounding box center [389, 61] width 44 height 2
click at [70, 64] on button "Guides" at bounding box center [64, 64] width 52 height 21
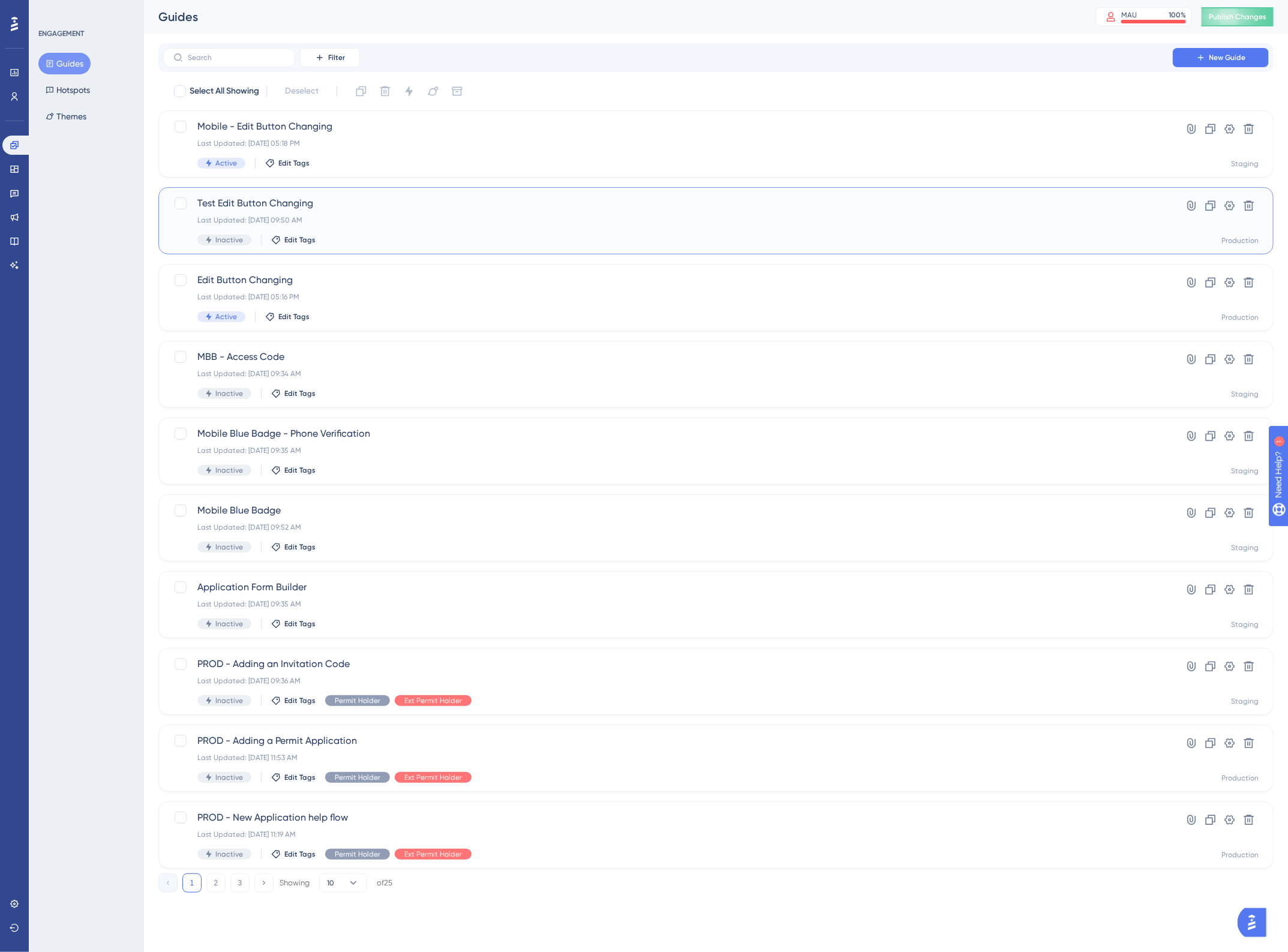
click at [390, 217] on div "Last Updated: Aug 21 2025, 09:50 AM" at bounding box center [668, 220] width 941 height 9
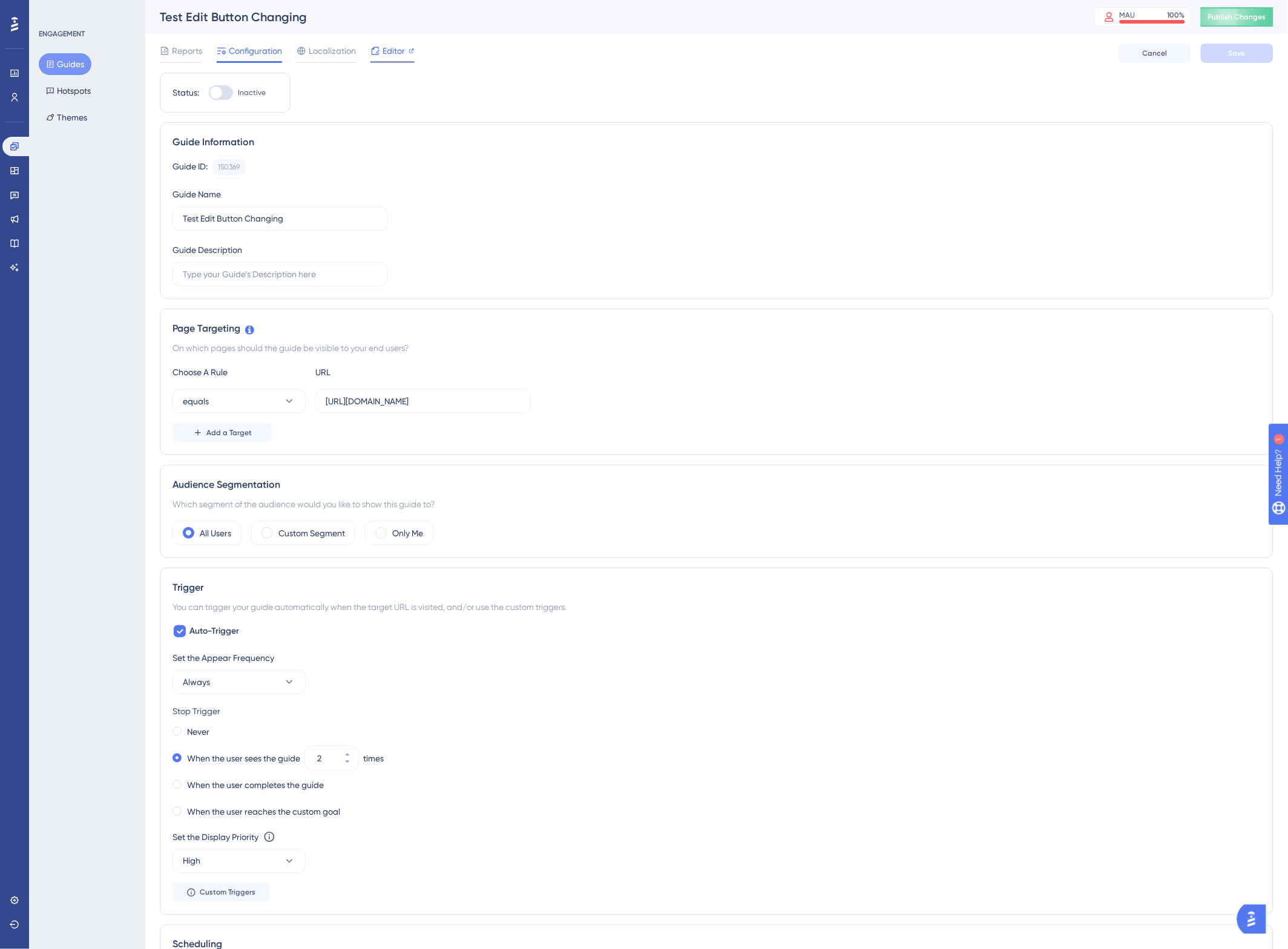
click at [387, 51] on span "Editor" at bounding box center [393, 51] width 22 height 15
click at [446, 404] on input "https://gn.stg.nexusplatform.co.uk/user/home?__ug__=147417" at bounding box center [423, 401] width 195 height 13
drag, startPoint x: 495, startPoint y: 401, endPoint x: 530, endPoint y: 401, distance: 35.0
click at [532, 401] on div "equals https://gn.stg.nexusplatform.co.uk/user/home?__ug__=147417" at bounding box center [716, 401] width 1088 height 24
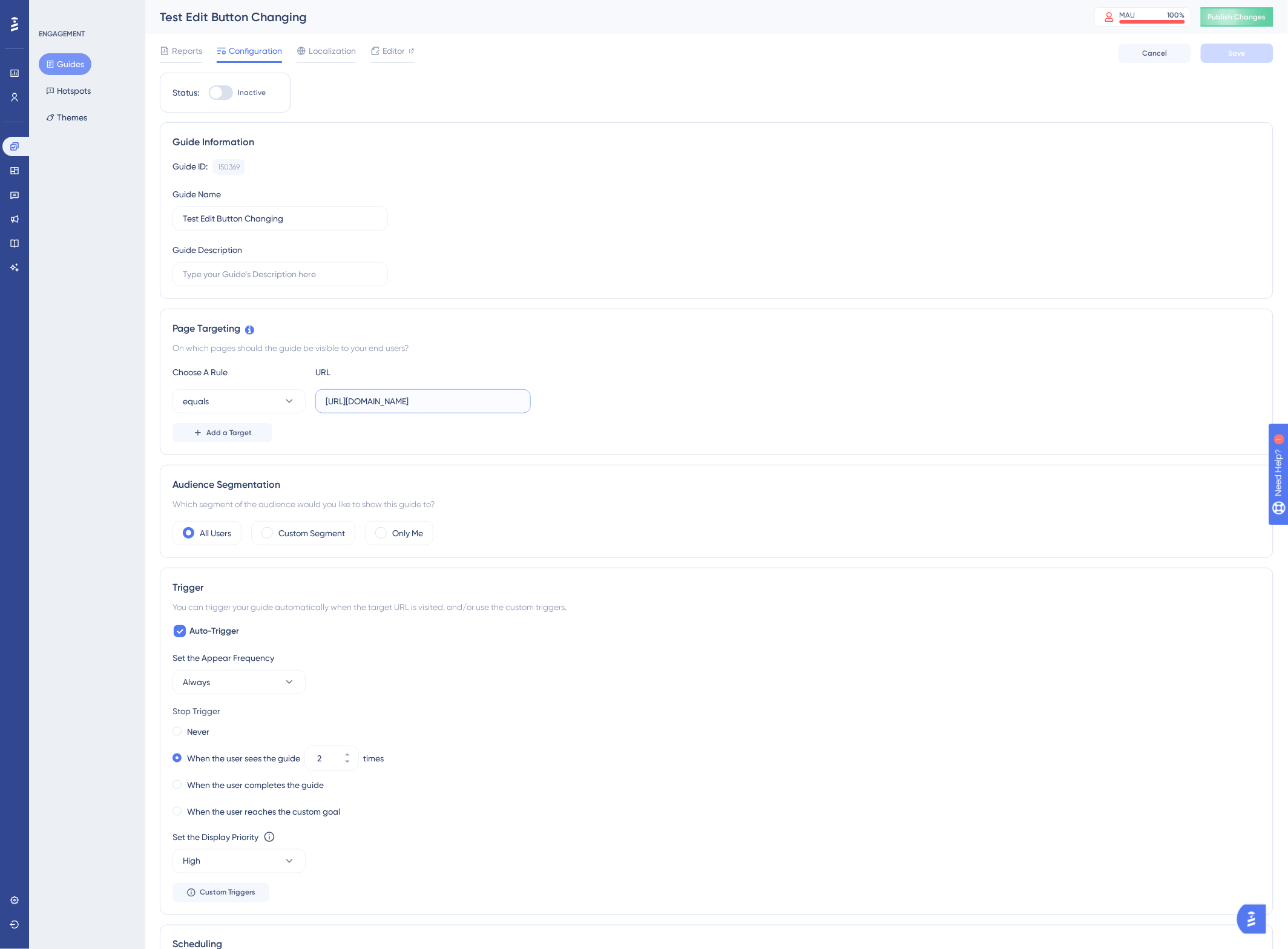
click at [461, 404] on input "https://gn.stg.nexusplatform.co.uk/user/home?__ug__=147417" at bounding box center [423, 401] width 195 height 13
click at [10, 222] on icon at bounding box center [14, 219] width 10 height 10
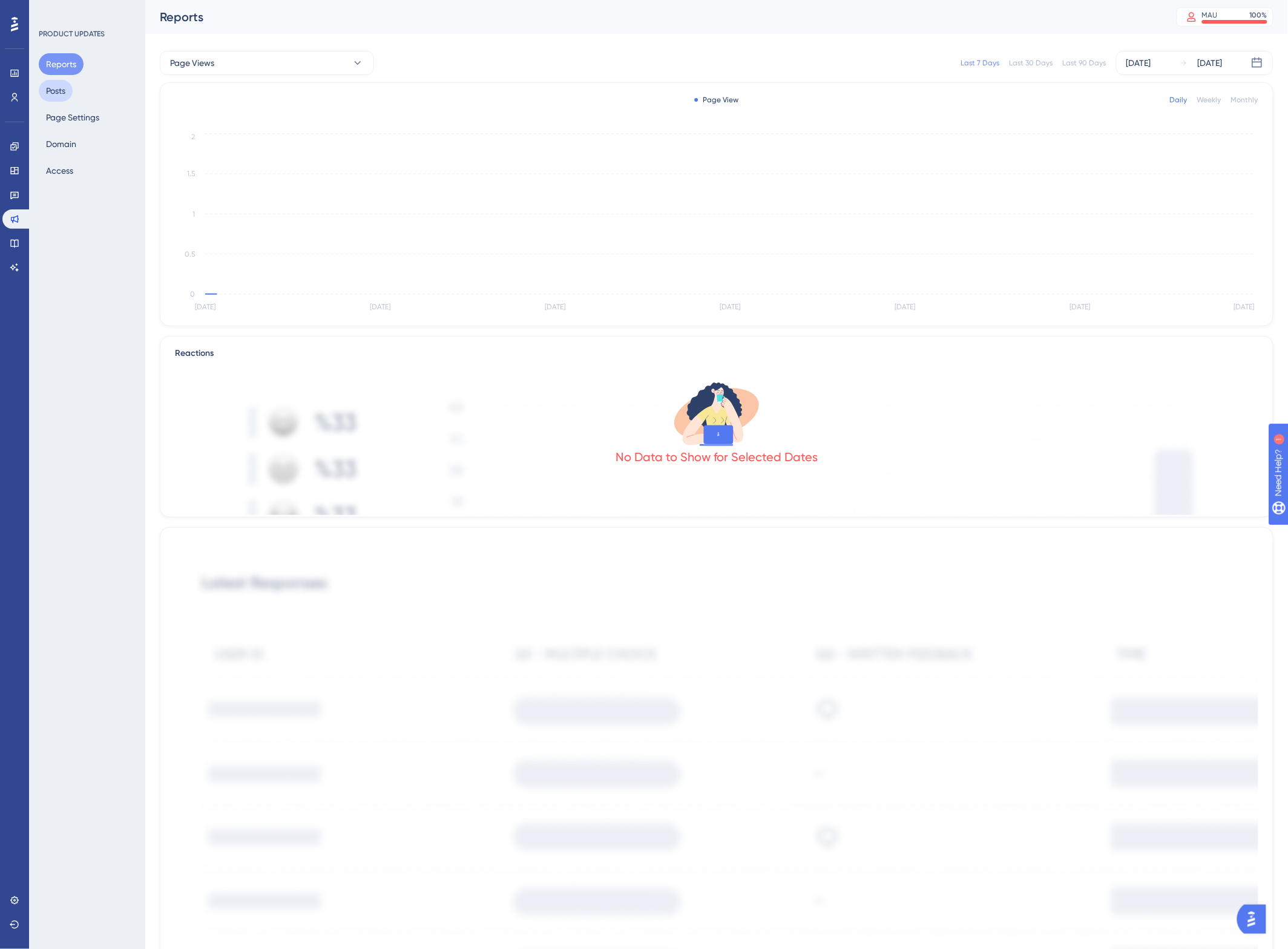
click at [60, 88] on button "Posts" at bounding box center [55, 91] width 34 height 22
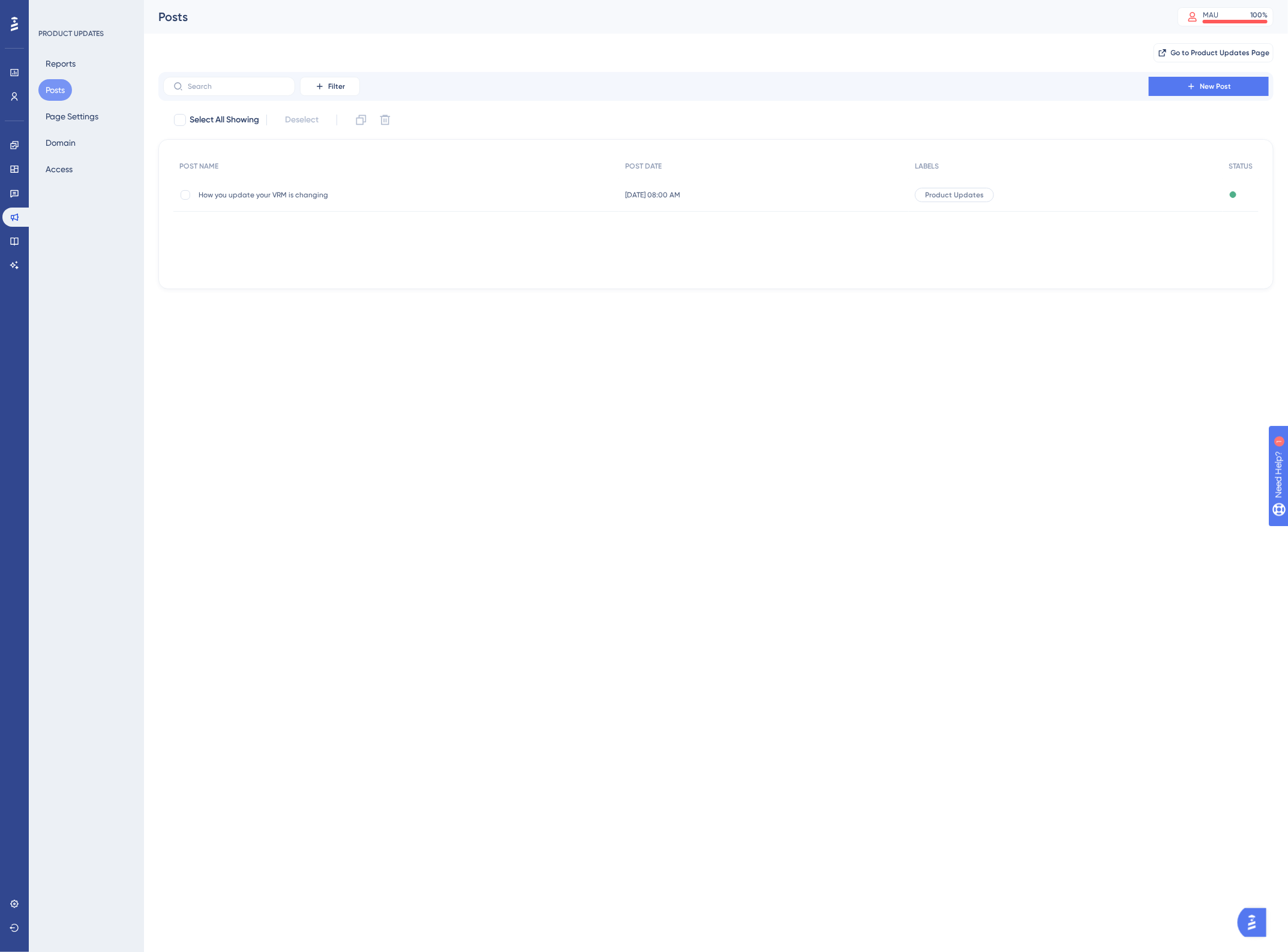
click at [322, 195] on span "How you update your VRM is changing" at bounding box center [294, 195] width 192 height 9
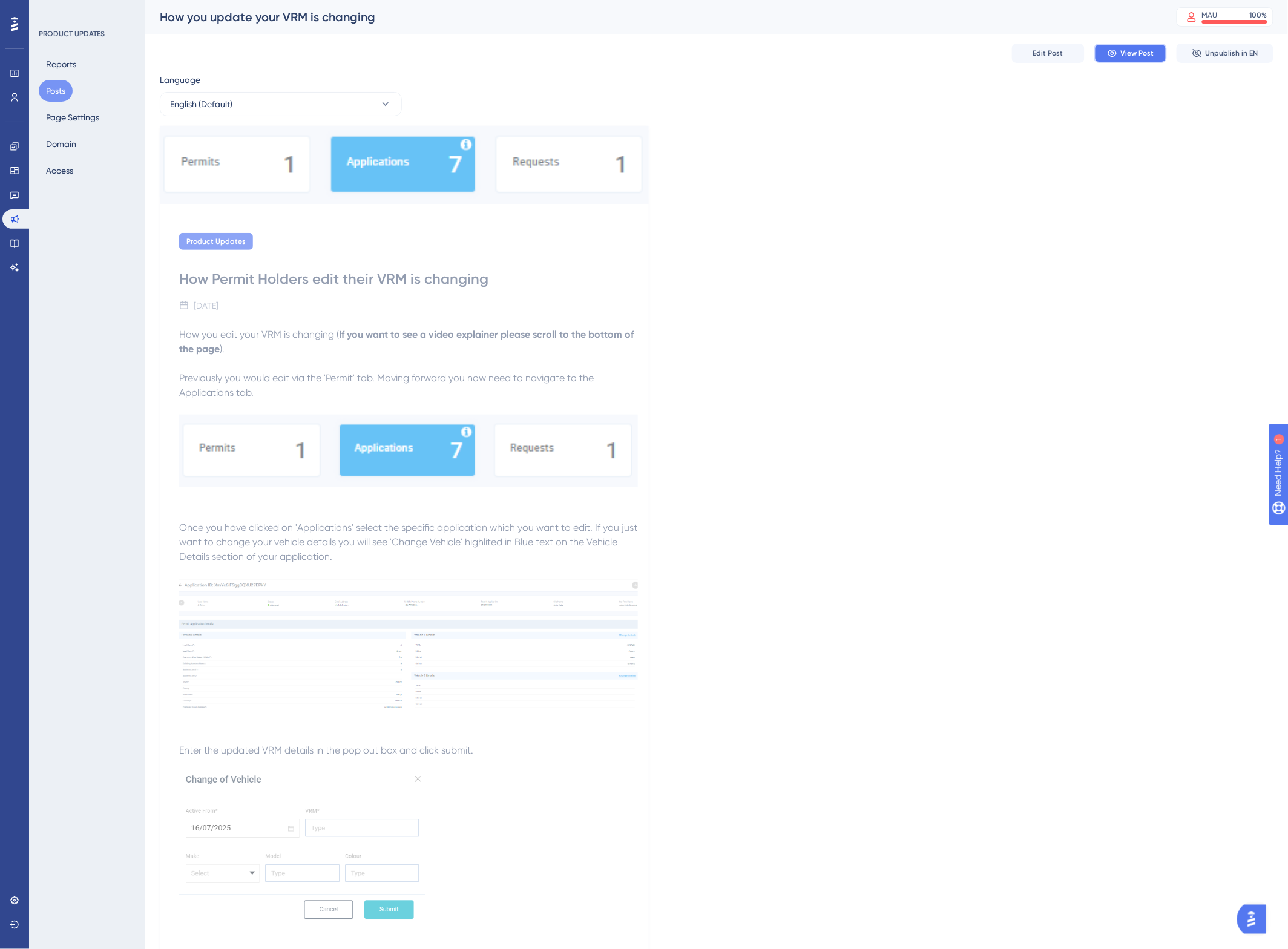
click at [1141, 52] on span "View Post" at bounding box center [1137, 53] width 33 height 10
click at [10, 149] on icon at bounding box center [14, 146] width 8 height 8
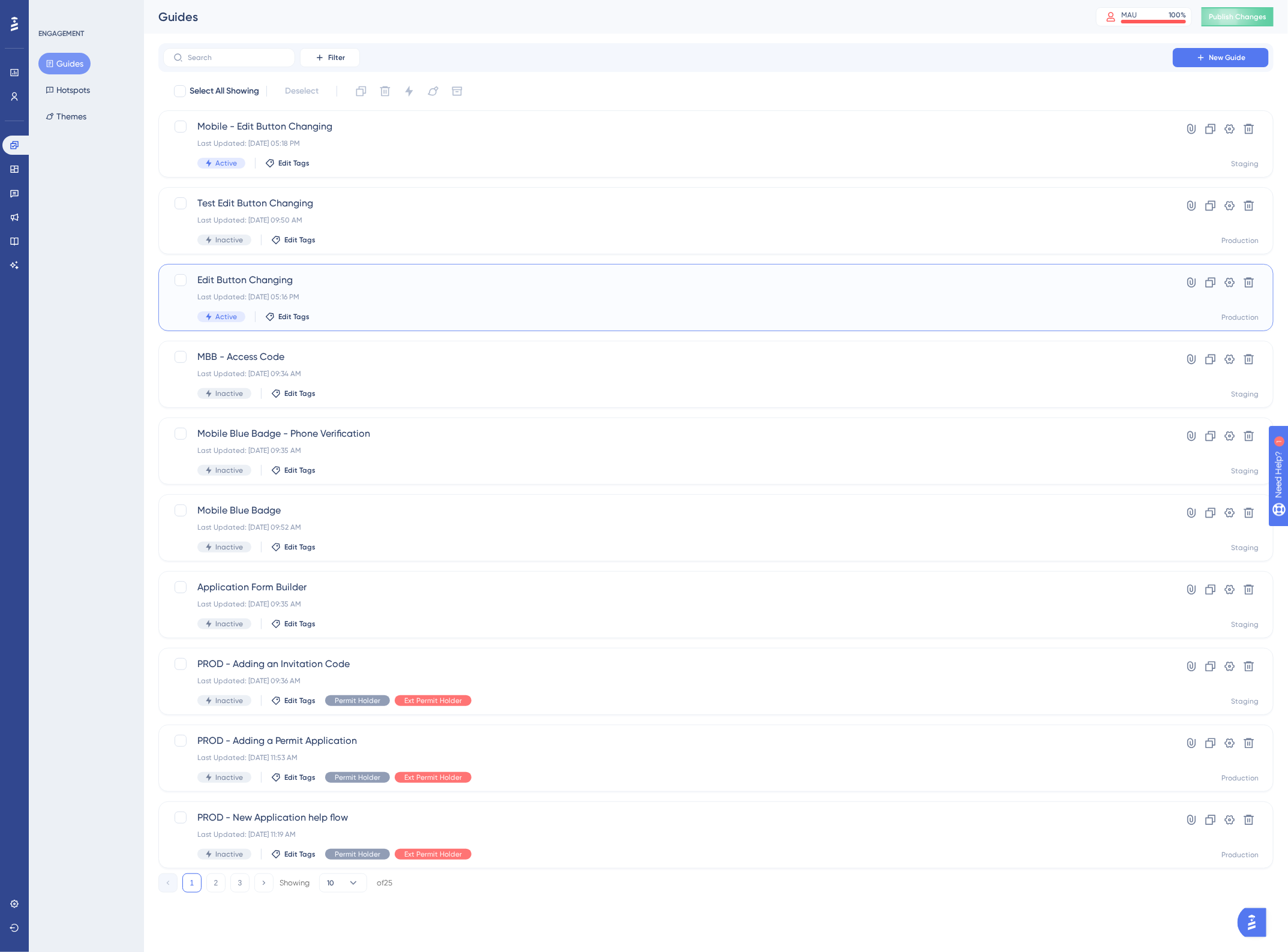
click at [451, 303] on div "Edit Button Changing Last Updated: Aug 20 2025, 05:16 PM Active Edit Tags" at bounding box center [668, 298] width 941 height 49
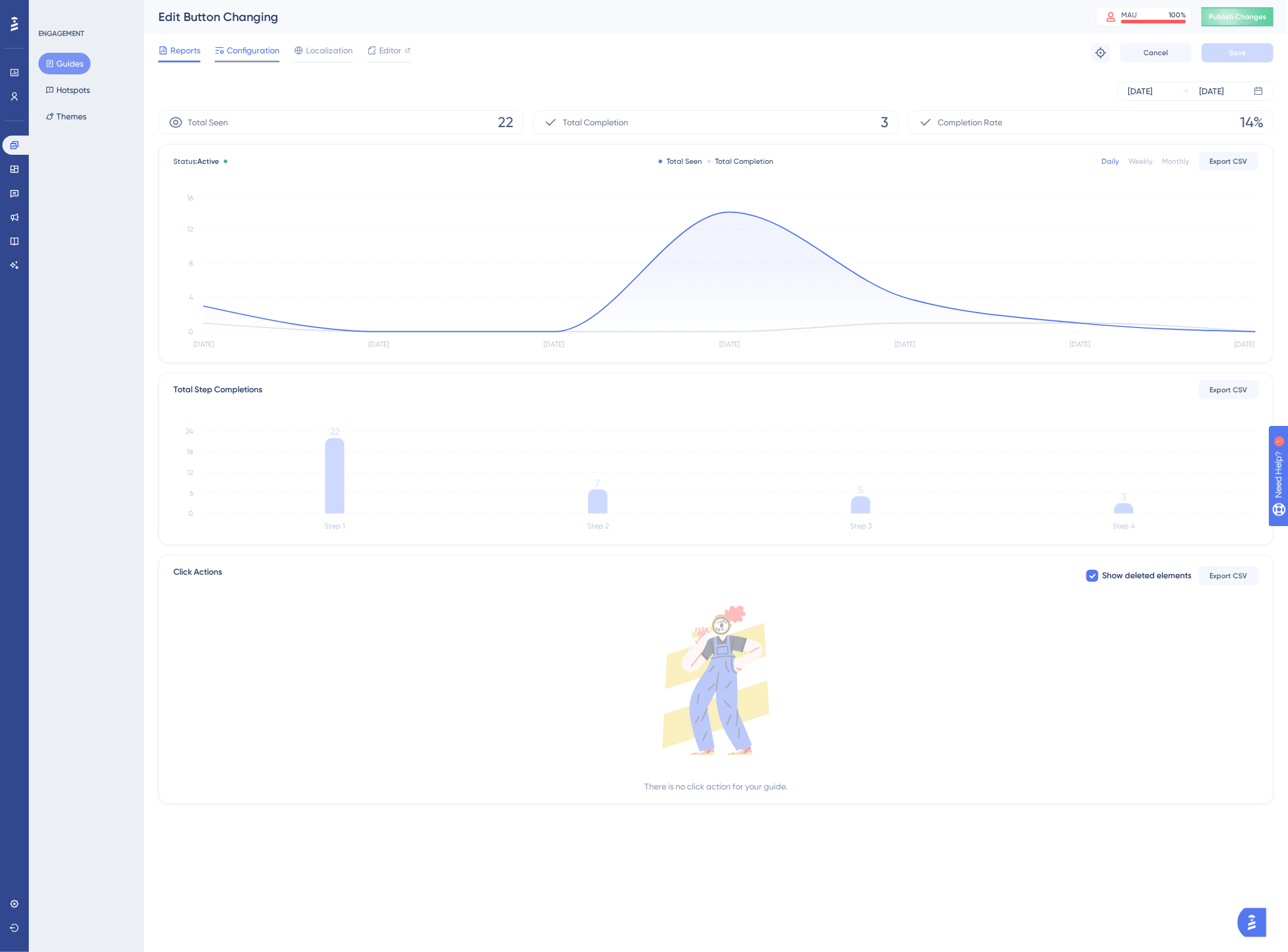
click at [251, 54] on span "Configuration" at bounding box center [253, 50] width 53 height 14
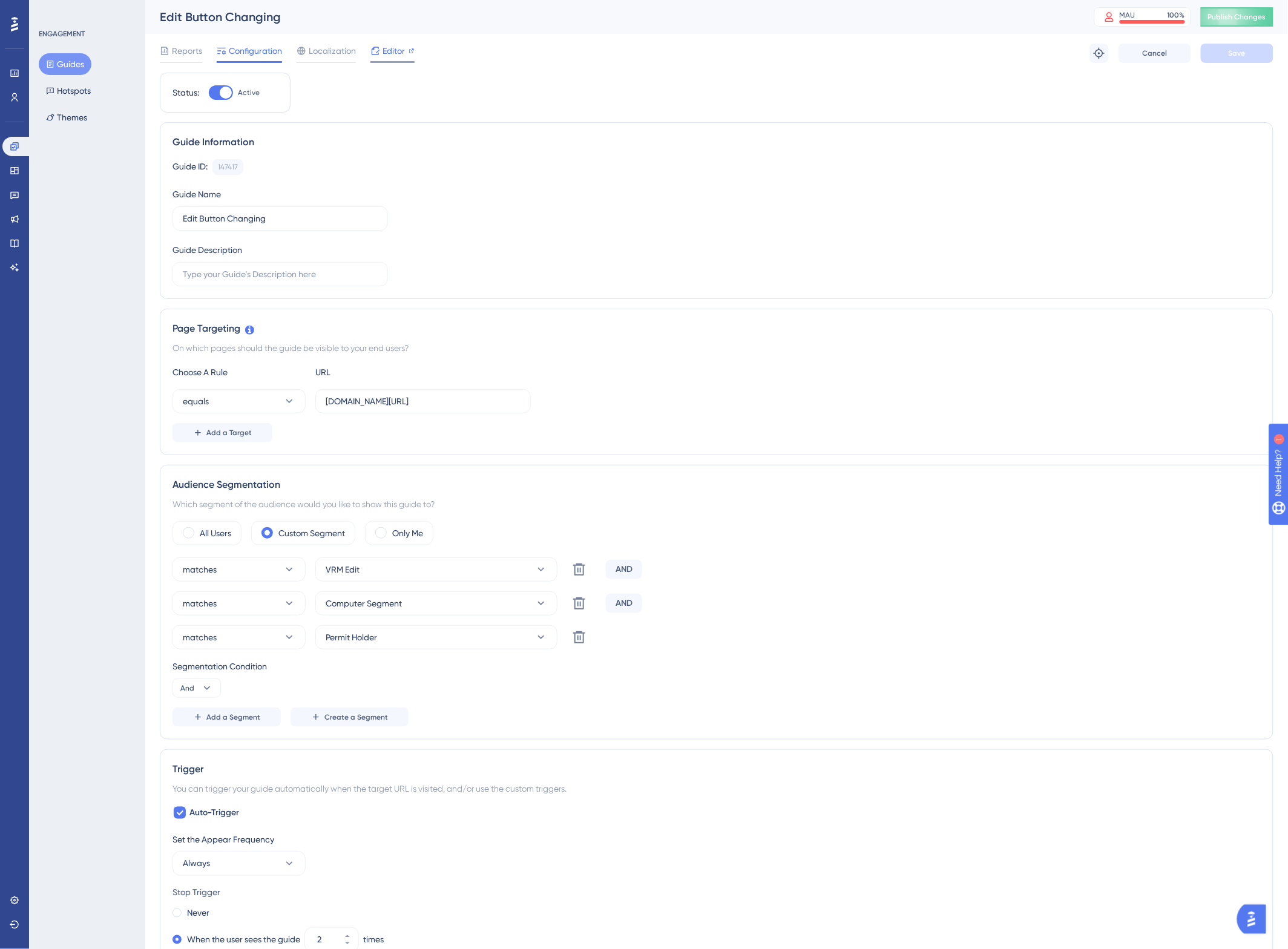
click at [386, 52] on span "Editor" at bounding box center [393, 51] width 22 height 15
click at [1242, 16] on span "Publish Changes" at bounding box center [1237, 17] width 58 height 10
click at [1165, 12] on div "MAU 100 %" at bounding box center [1152, 15] width 65 height 10
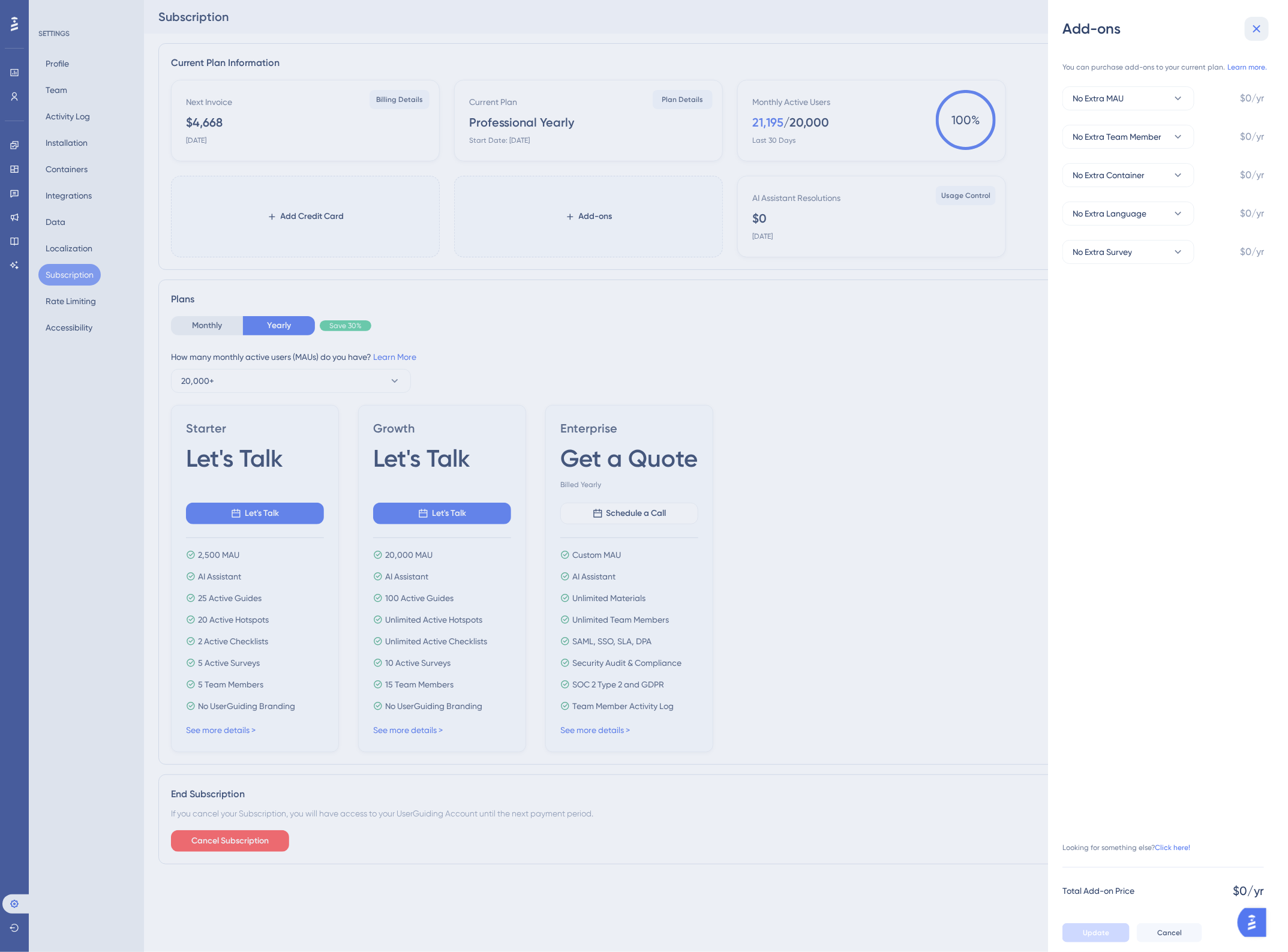
click at [1258, 33] on icon at bounding box center [1257, 28] width 14 height 14
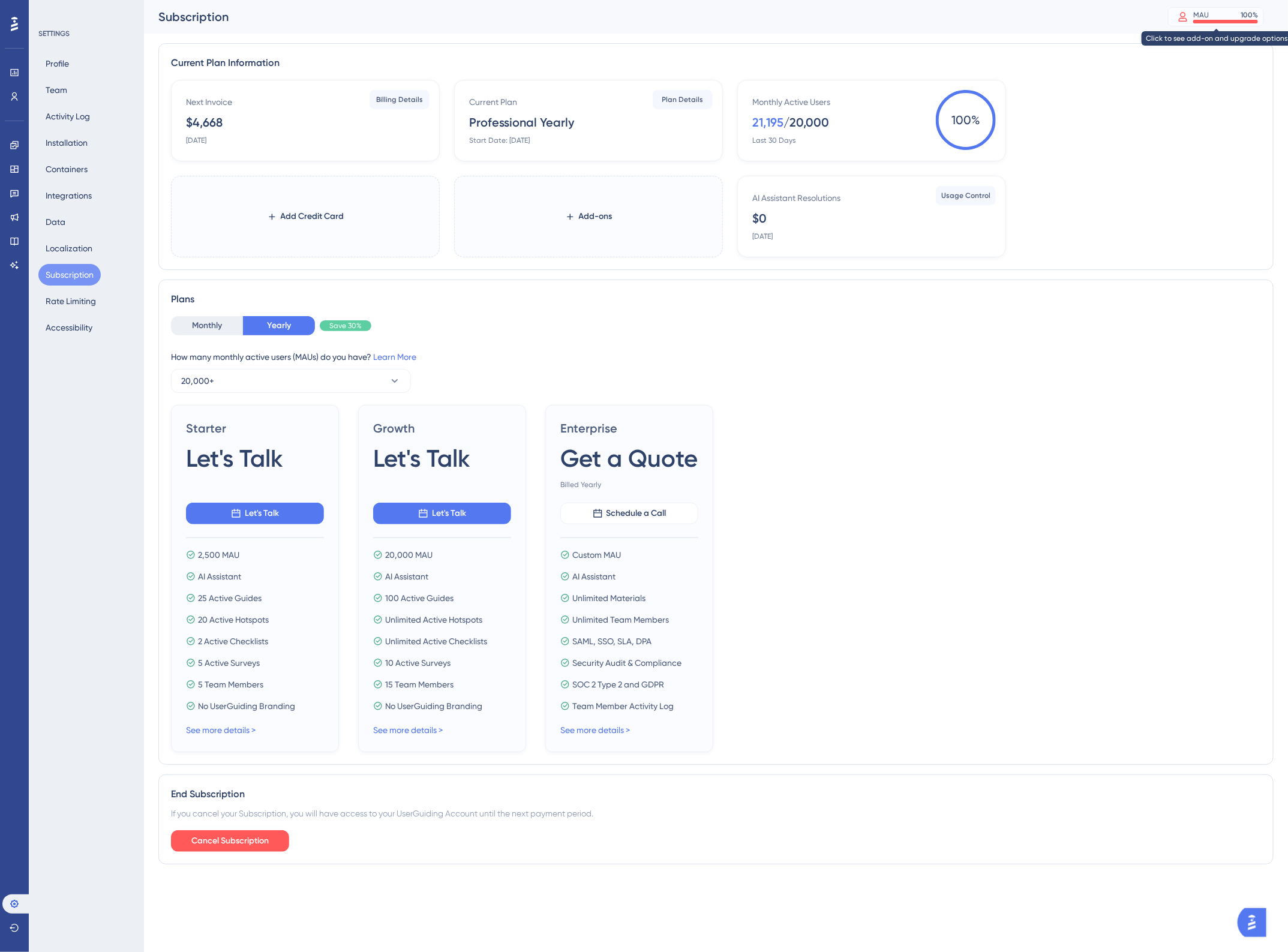
click at [1209, 22] on div at bounding box center [1225, 21] width 65 height 4
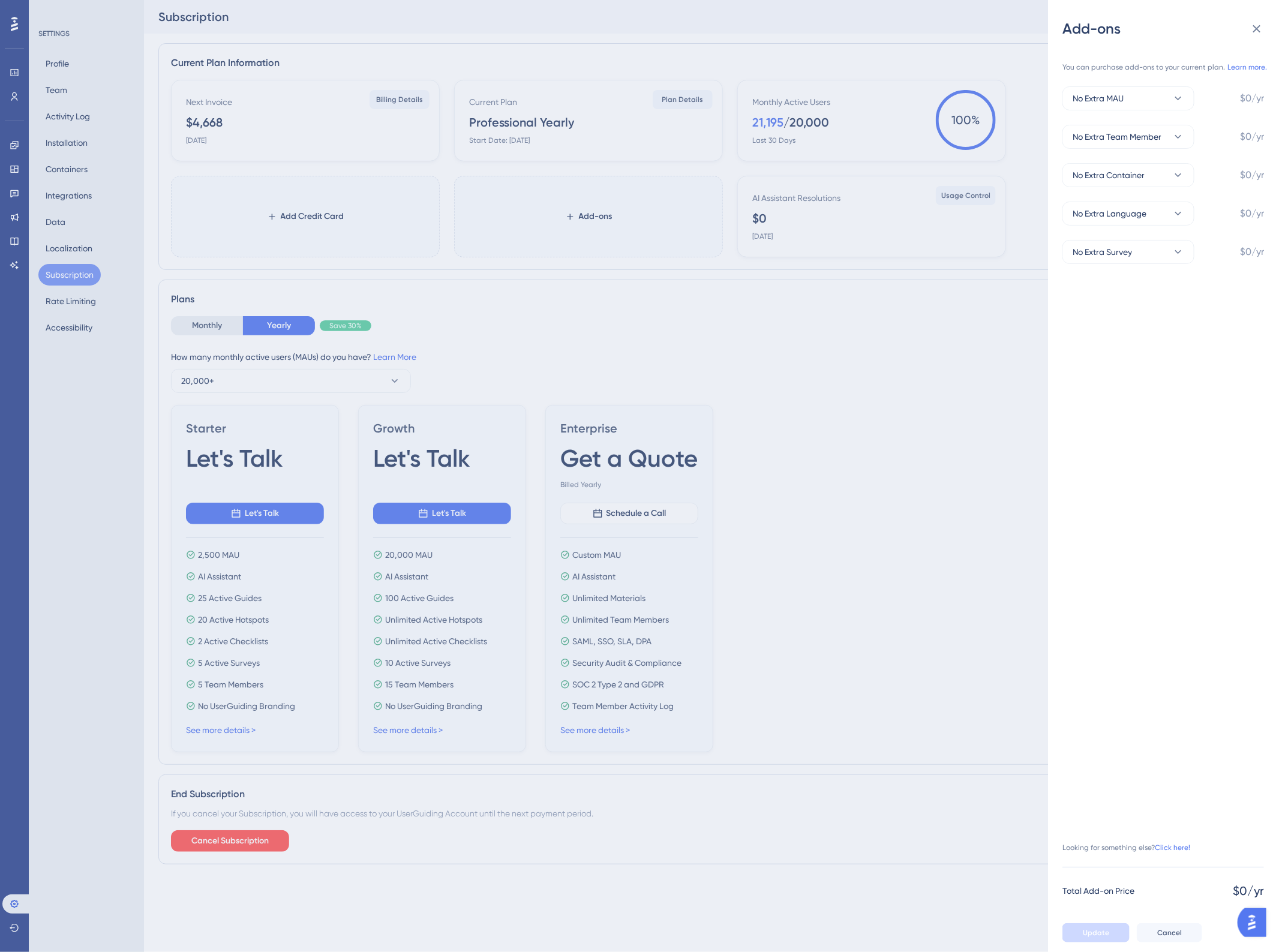
click at [735, 30] on div "Add-ons You can purchase add-ons to your current plan. Learn more. No Extra MAU…" at bounding box center [644, 476] width 1288 height 952
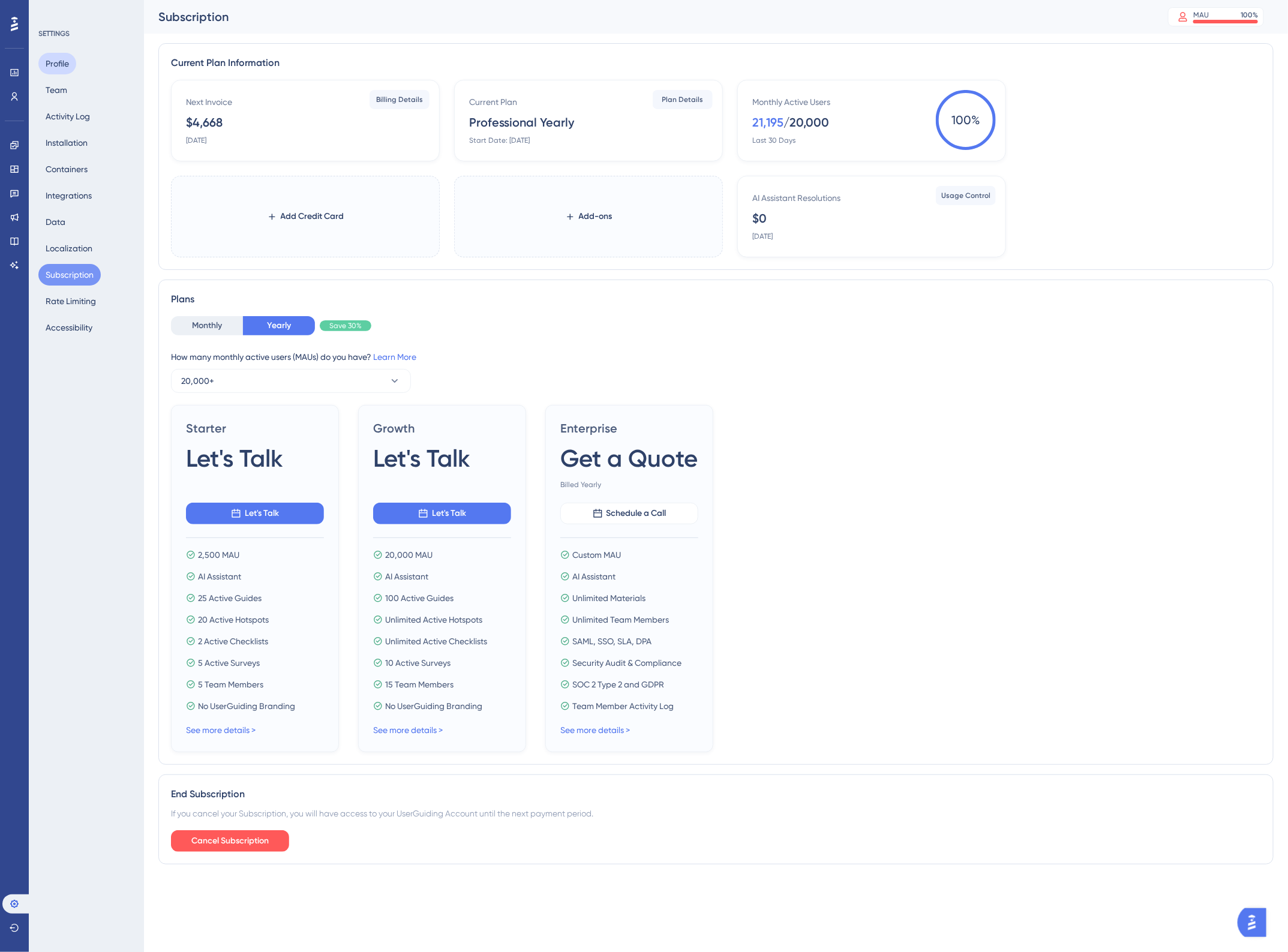
click at [59, 71] on button "Profile" at bounding box center [57, 64] width 38 height 21
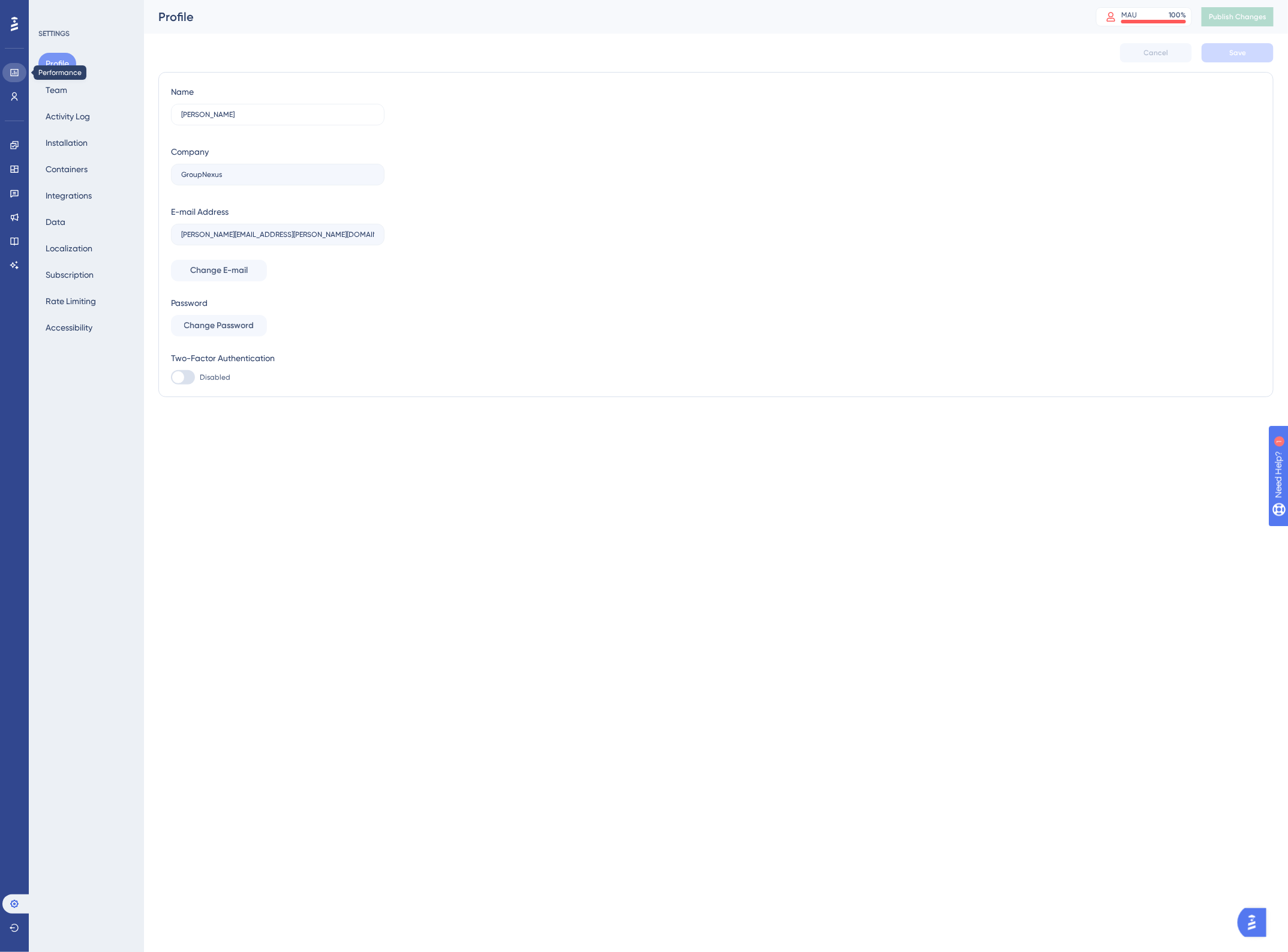
click at [16, 77] on icon at bounding box center [14, 72] width 9 height 9
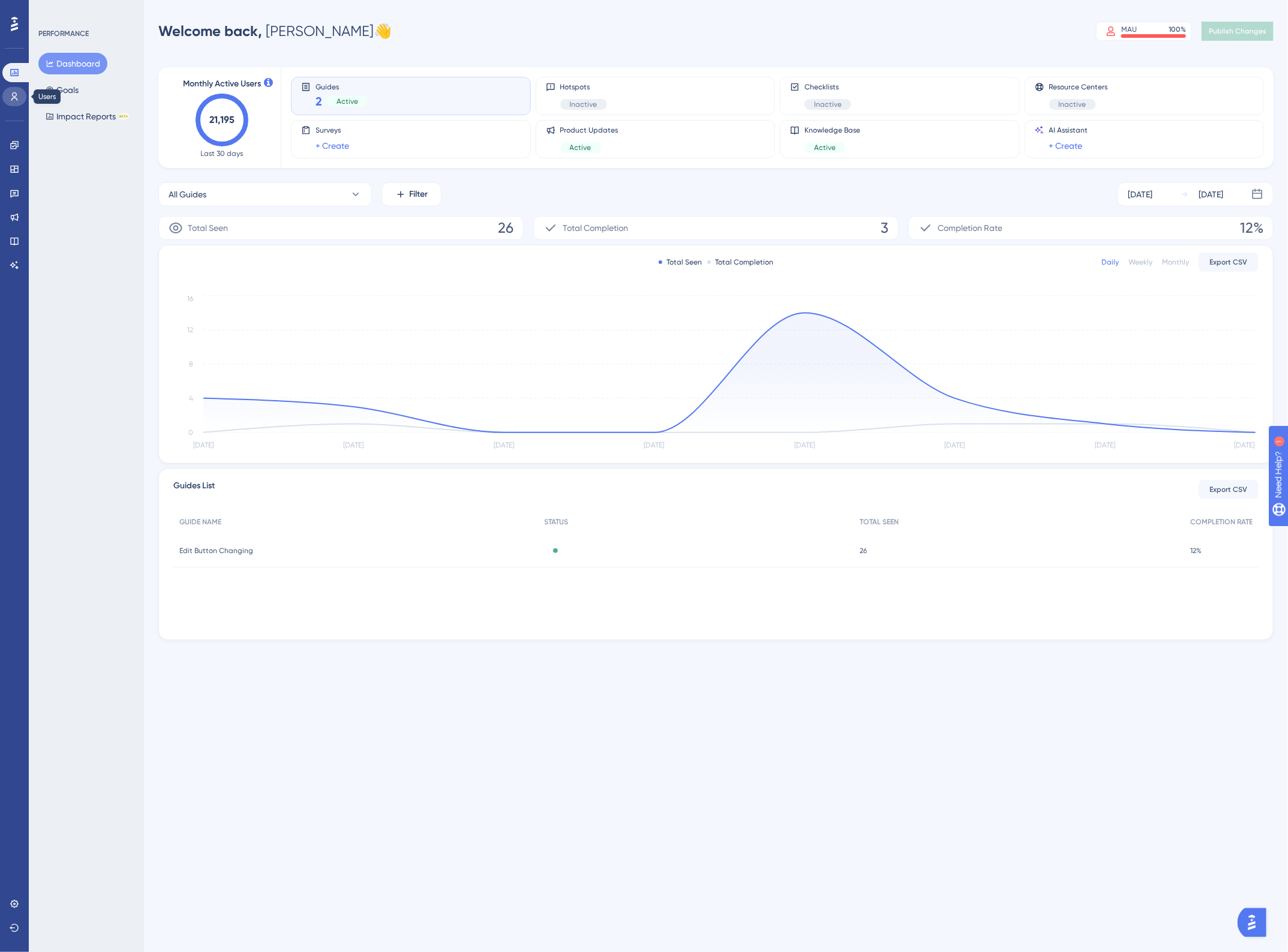
click at [18, 96] on icon at bounding box center [14, 96] width 9 height 9
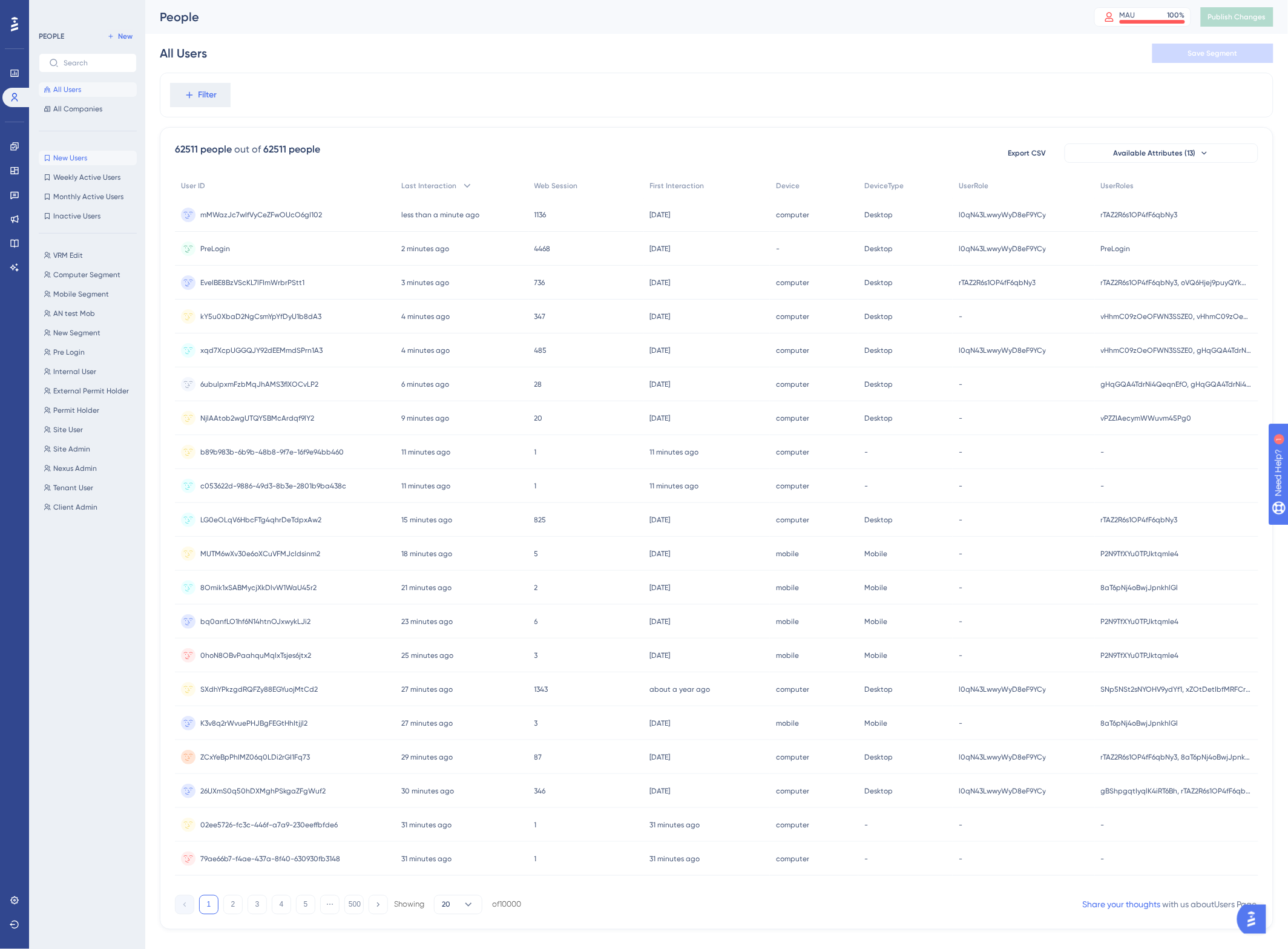
click at [68, 158] on span "New Users" at bounding box center [70, 158] width 34 height 10
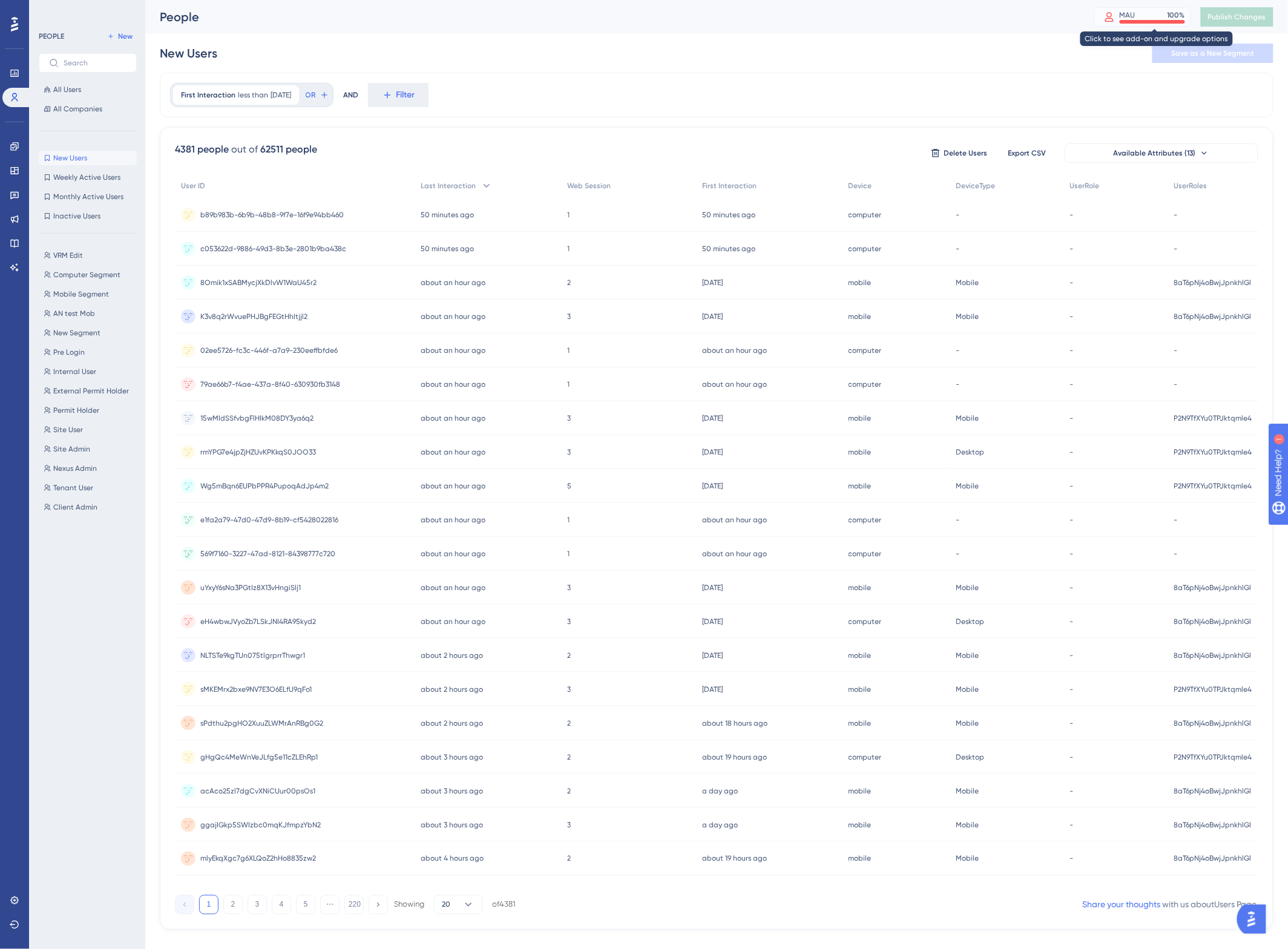
click at [1145, 20] on div at bounding box center [1152, 22] width 65 height 4
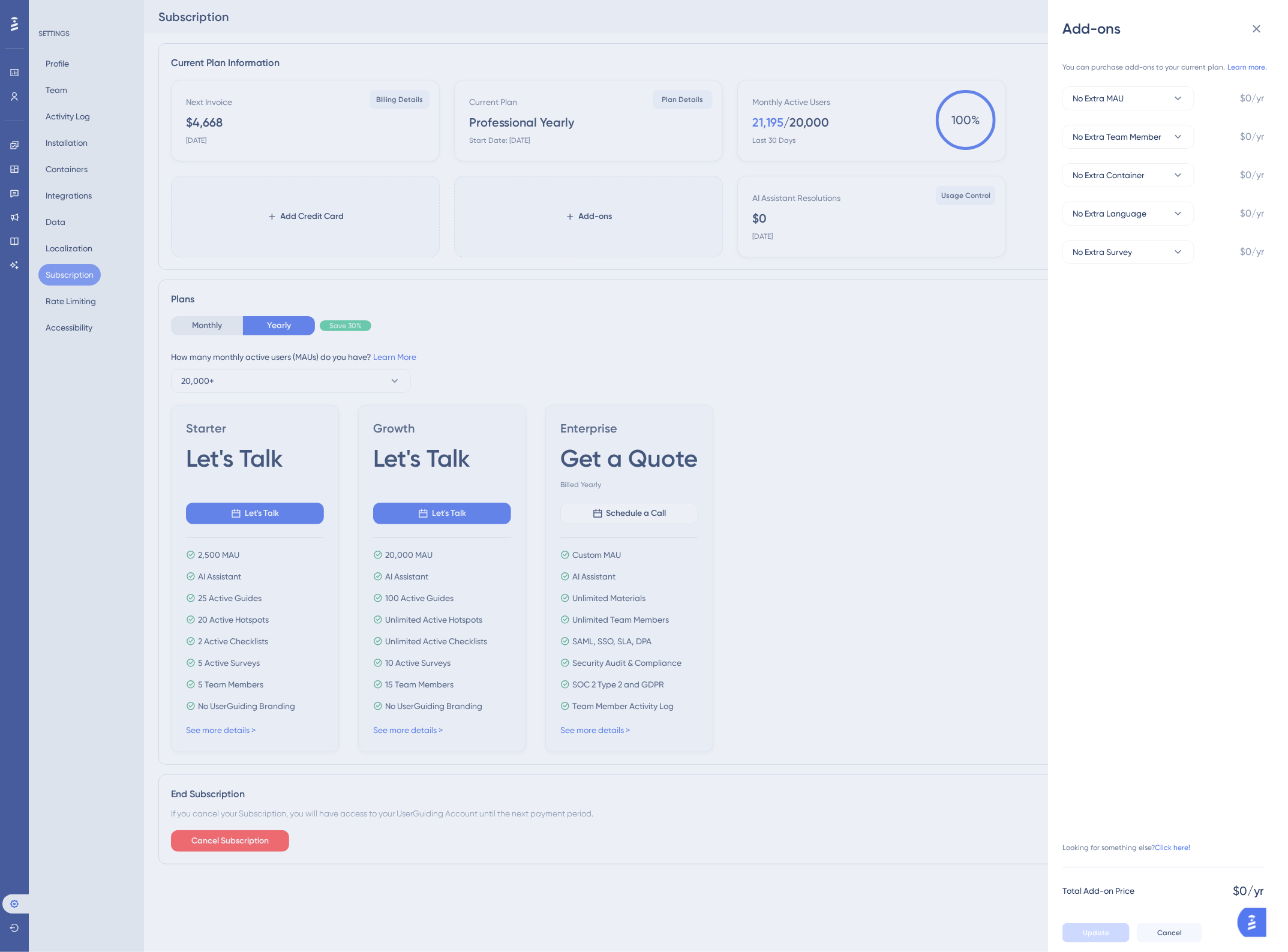
click at [854, 438] on div "Add-ons You can purchase add-ons to your current plan. Learn more. No Extra MAU…" at bounding box center [644, 476] width 1288 height 952
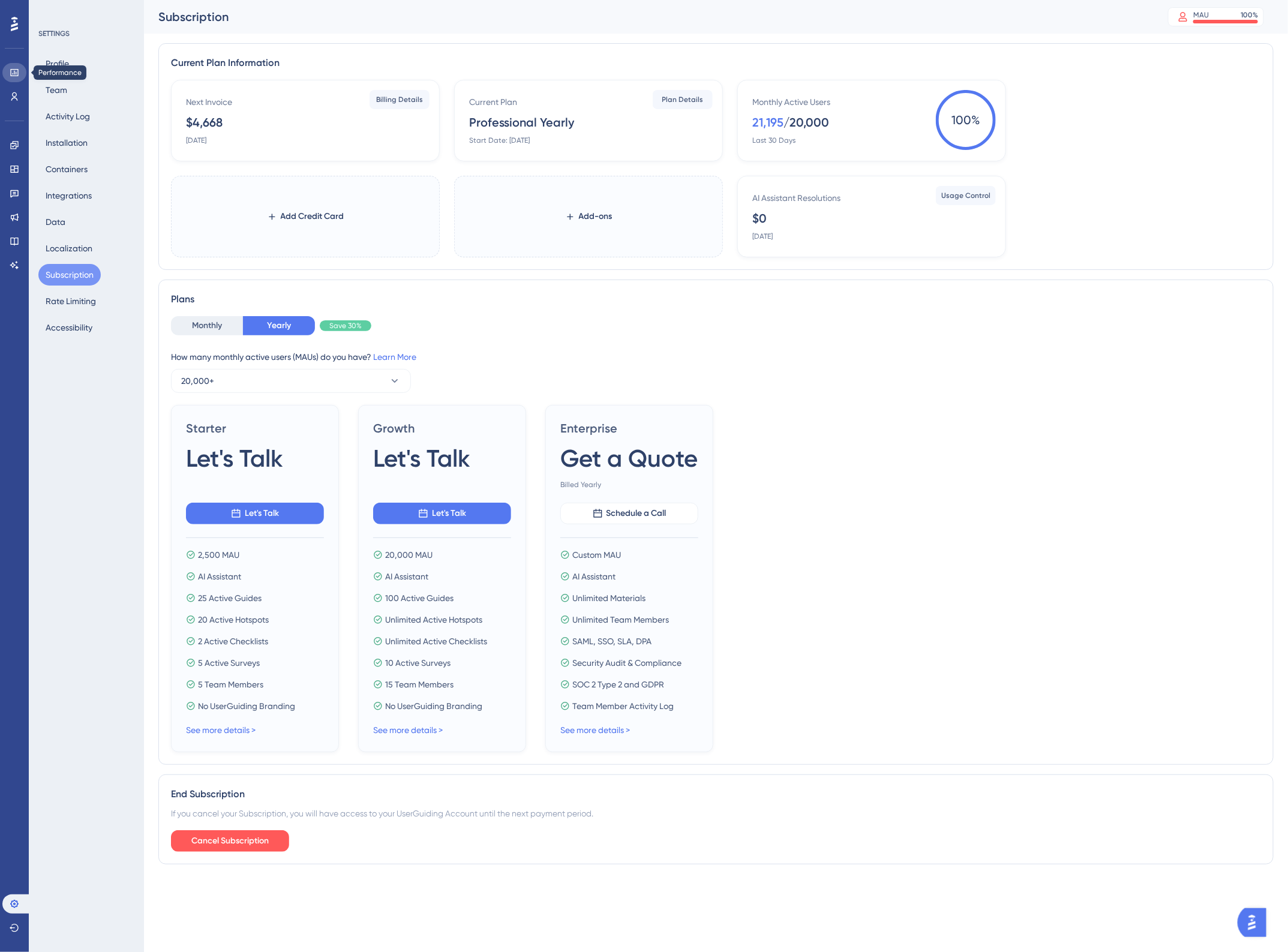
click at [18, 77] on icon at bounding box center [14, 72] width 9 height 9
